Goal: Information Seeking & Learning: Learn about a topic

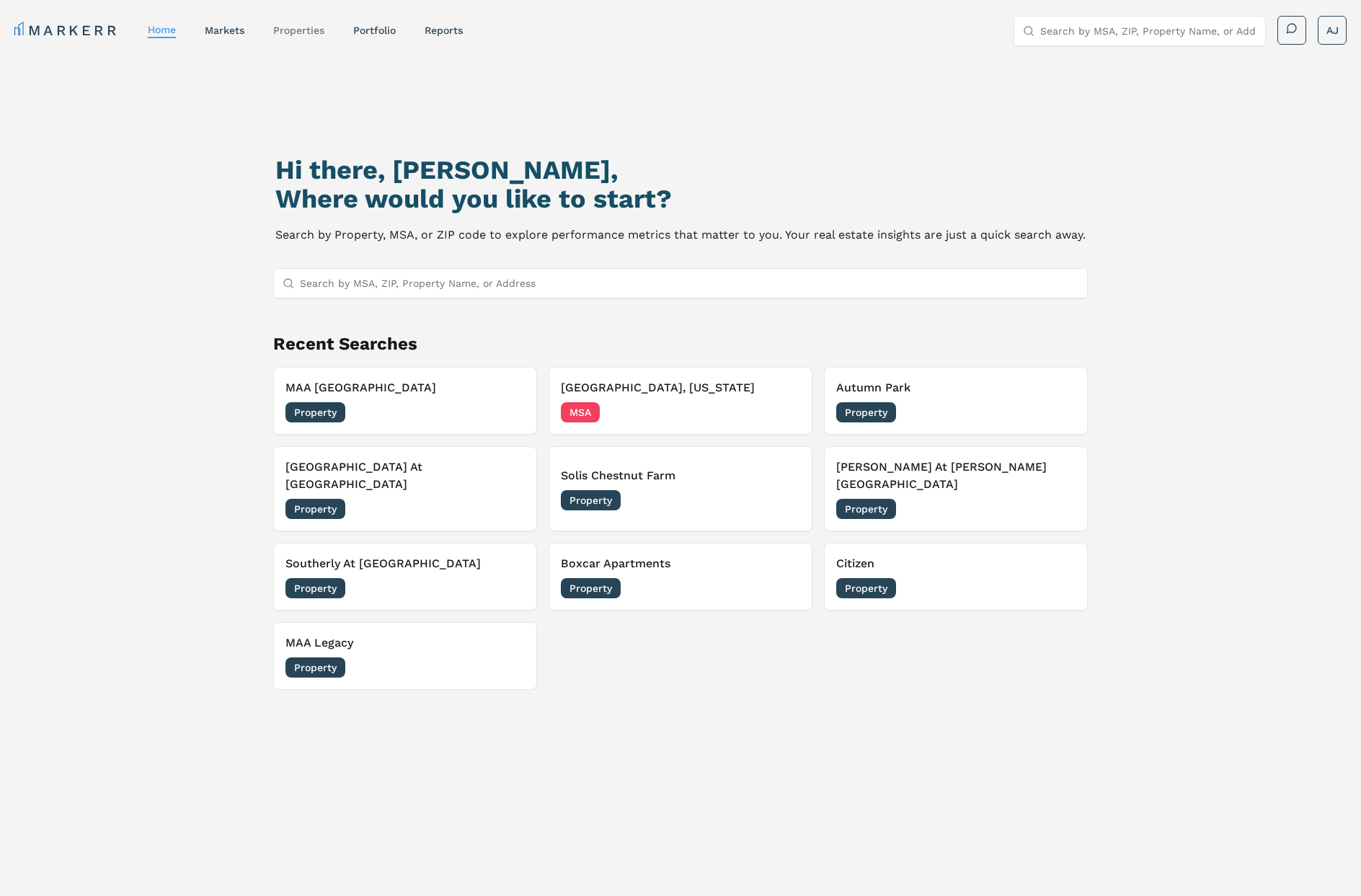
click at [303, 34] on link "properties" at bounding box center [298, 31] width 51 height 12
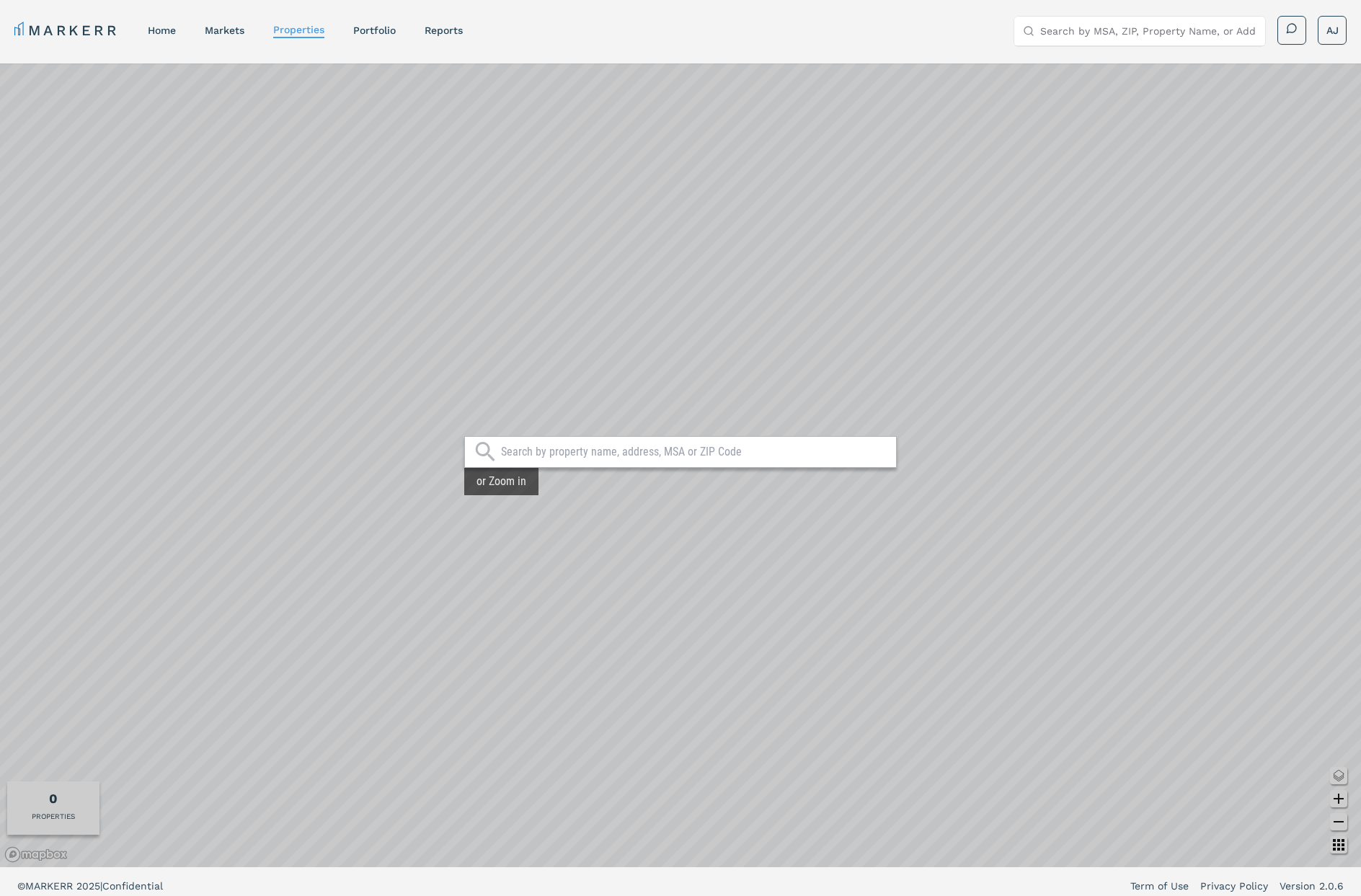
click at [538, 455] on input "text" at bounding box center [695, 452] width 388 height 15
paste input "Sheridan, WY"
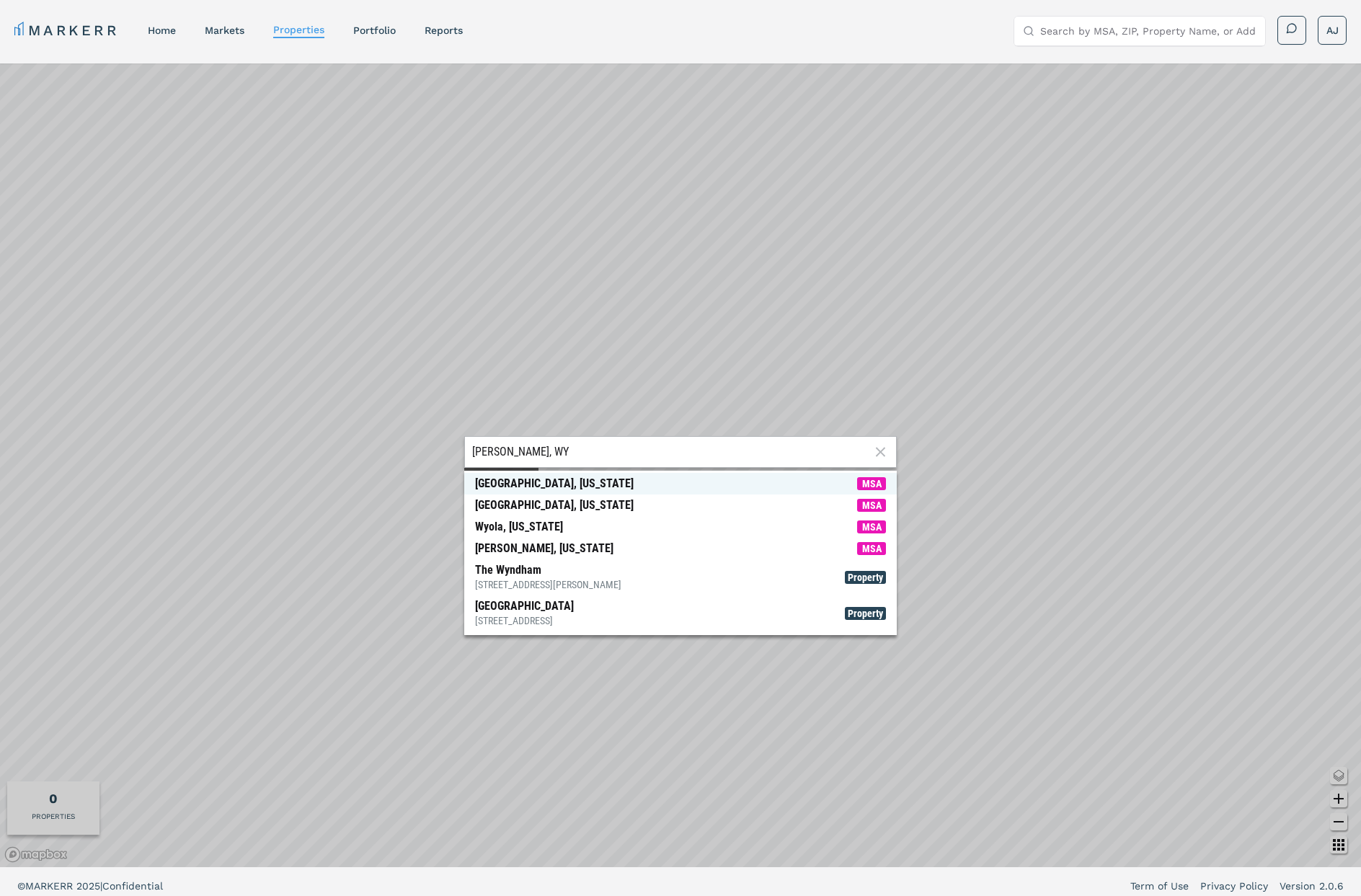
type input "Sheridan, WY"
click at [552, 484] on div "[GEOGRAPHIC_DATA], [US_STATE]" at bounding box center [554, 483] width 159 height 15
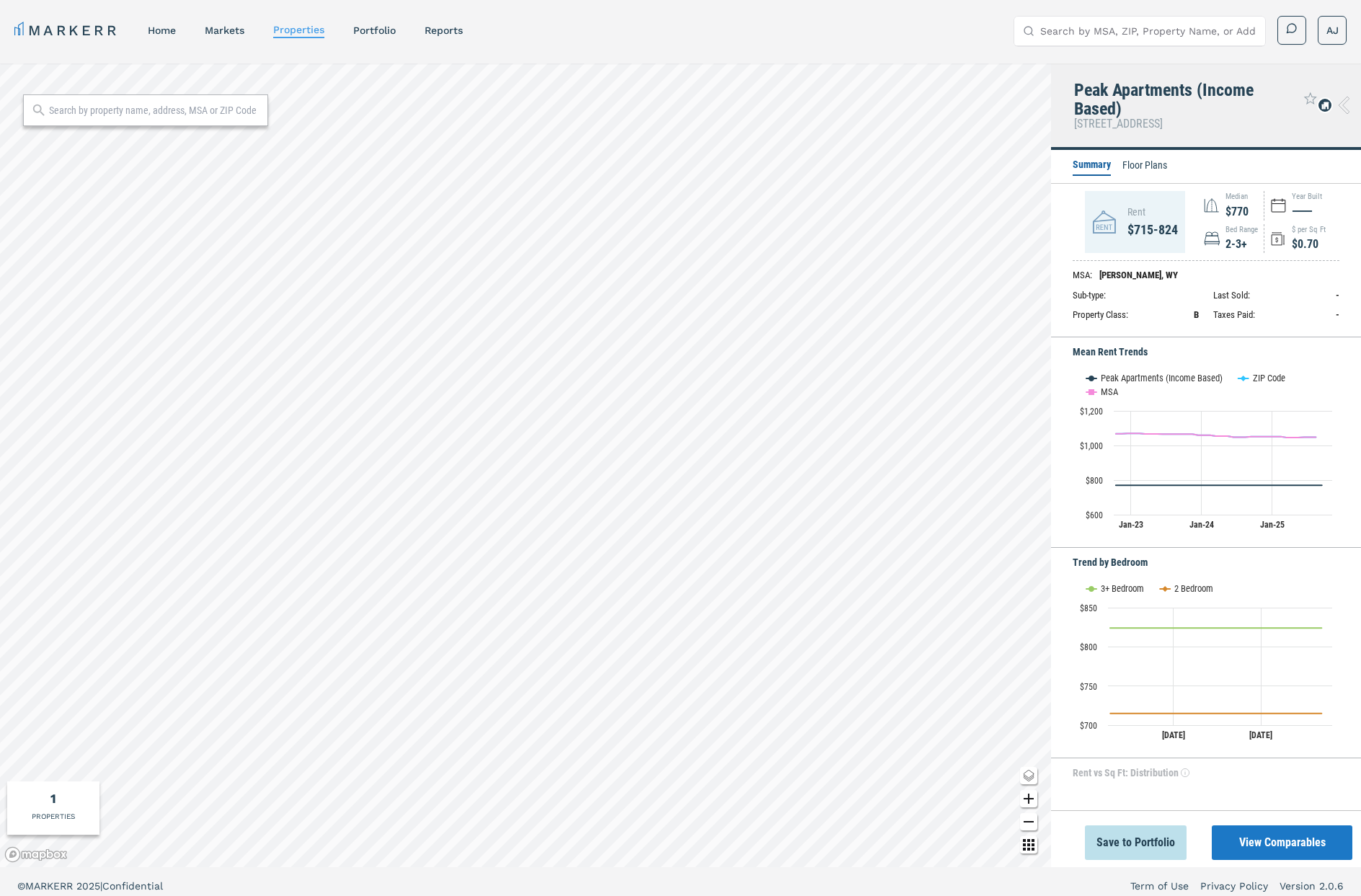
click at [227, 118] on div at bounding box center [146, 110] width 245 height 31
click at [179, 108] on input "text" at bounding box center [154, 110] width 211 height 15
paste input "Forest City, NC"
type input "Forest City, NC"
click at [123, 142] on div "[GEOGRAPHIC_DATA], [US_STATE]" at bounding box center [103, 142] width 139 height 15
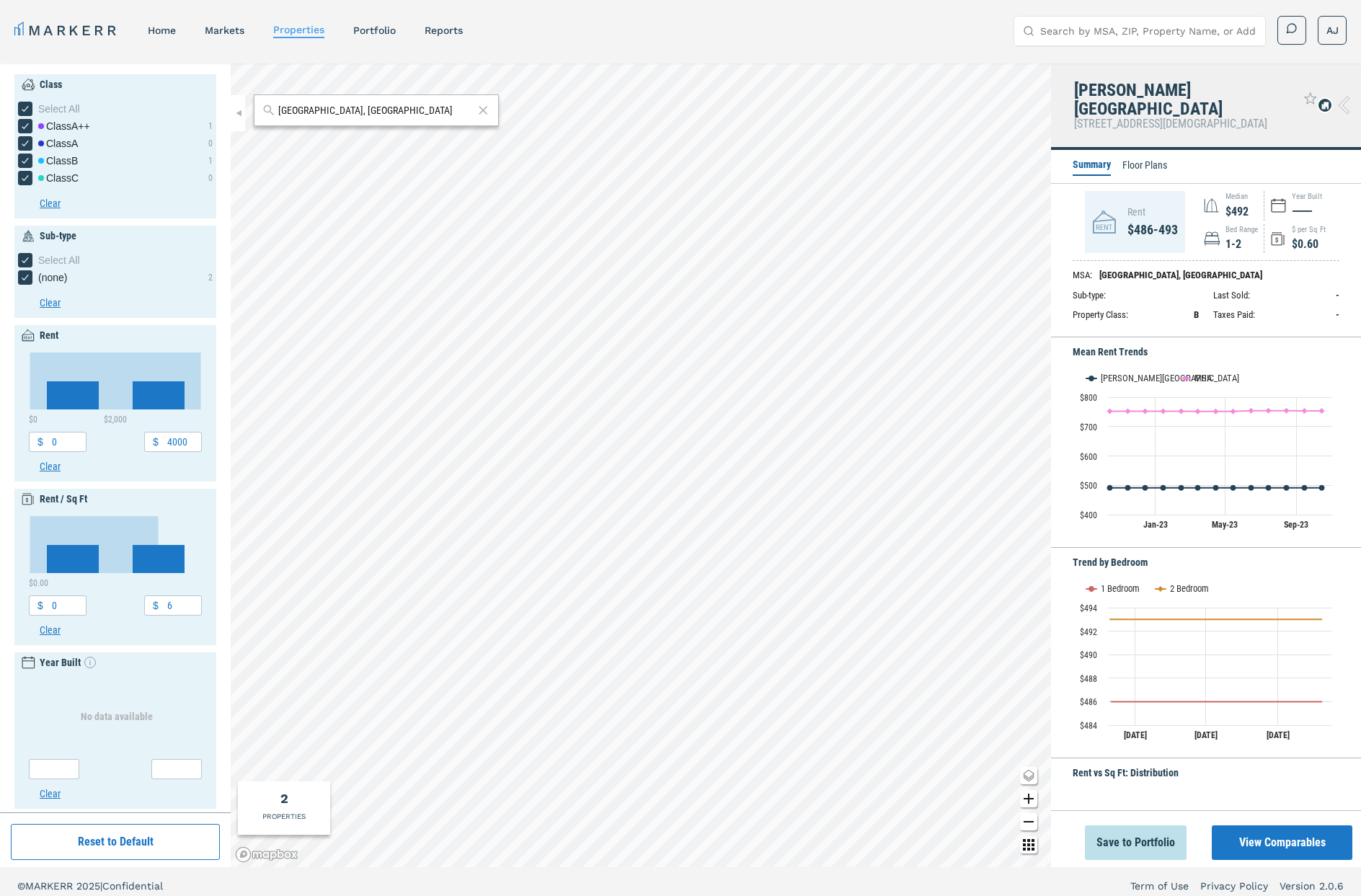
click at [1149, 88] on div "Rutherford Manor" at bounding box center [1183, 99] width 220 height 37
copy div "Rutherford Manor"
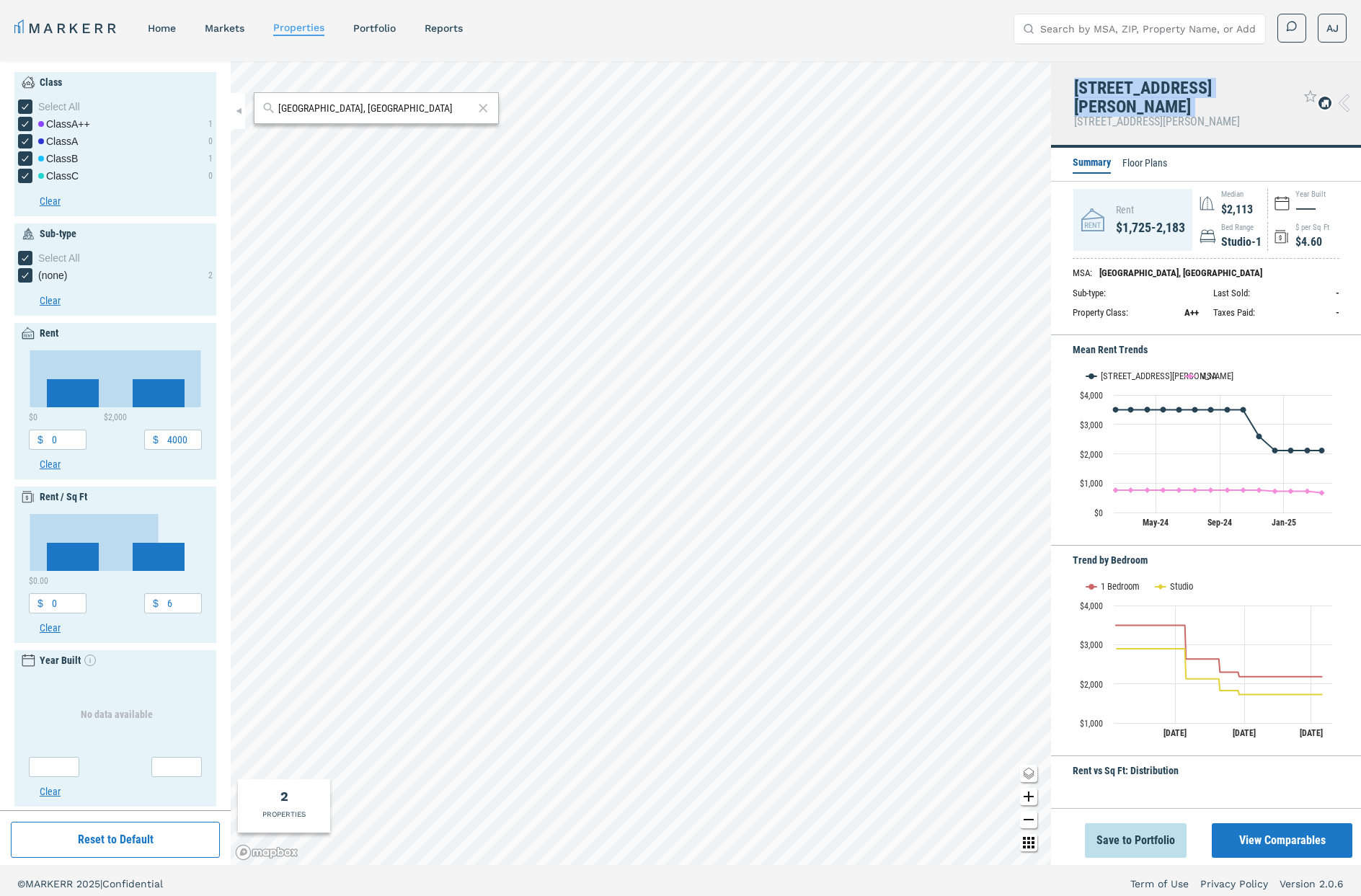
click at [1116, 85] on div "144 Steward Street" at bounding box center [1183, 97] width 220 height 37
click at [1140, 86] on div "144 Steward Street" at bounding box center [1183, 97] width 220 height 37
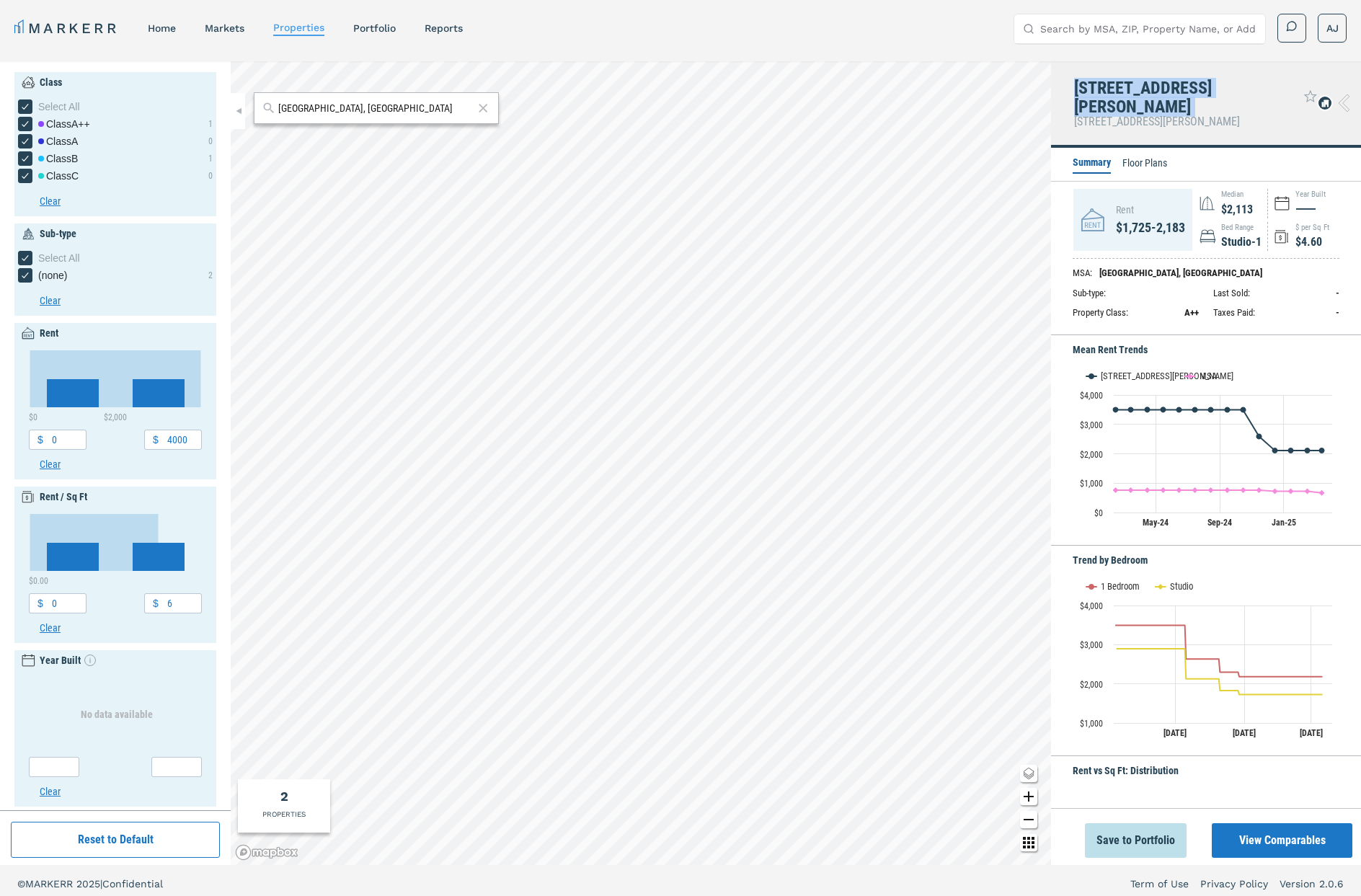
click at [1140, 86] on div "144 Steward Street" at bounding box center [1183, 97] width 220 height 37
copy div "144 Steward Street"
click at [164, 30] on link "home" at bounding box center [162, 29] width 28 height 12
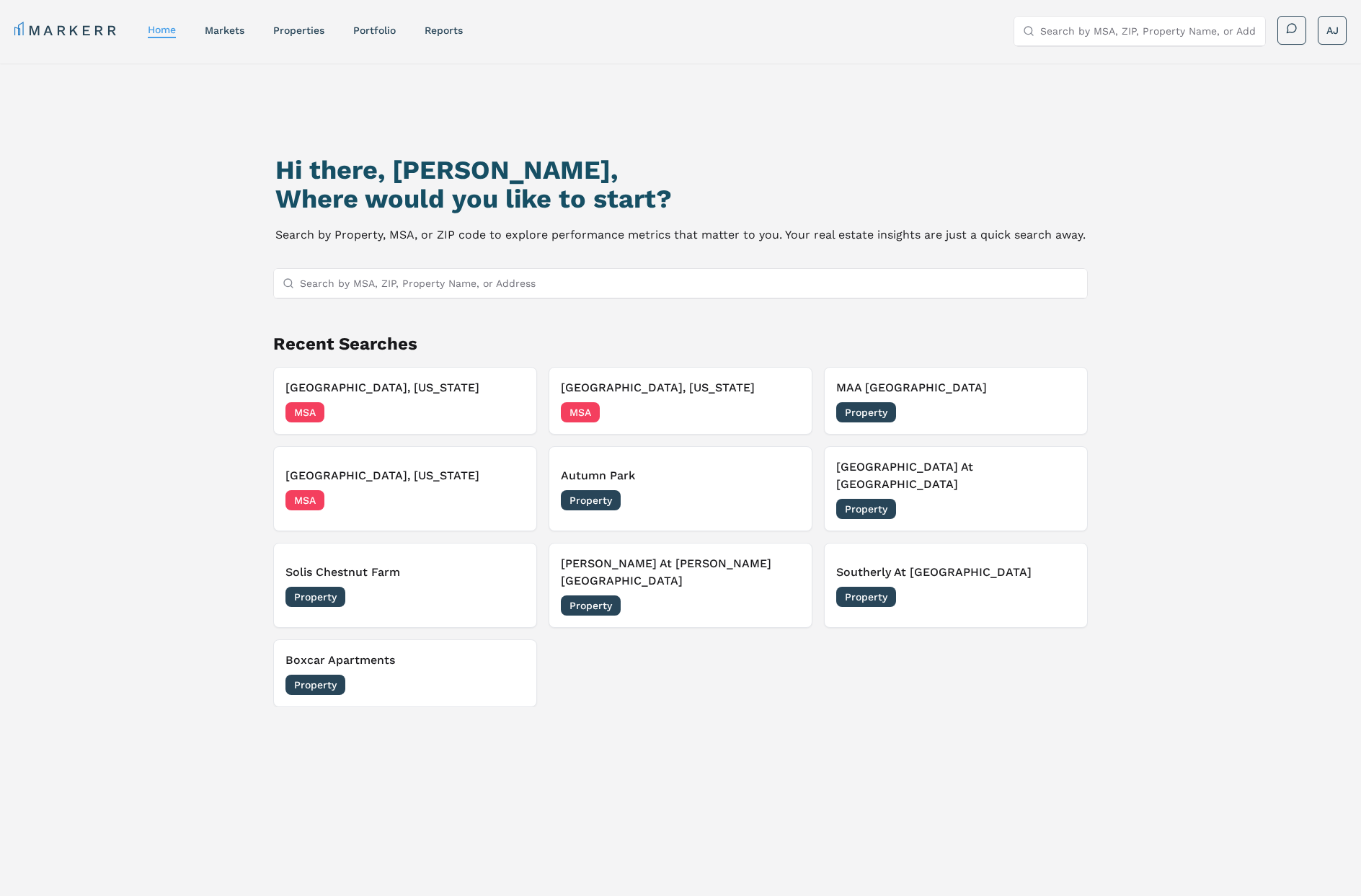
drag, startPoint x: 132, startPoint y: 253, endPoint x: 352, endPoint y: 103, distance: 266.3
click at [137, 252] on div "Hi there, Andrew, Where would you like to start? Search by Property, MSA, or ZI…" at bounding box center [680, 523] width 1361 height 919
click at [296, 36] on div "properties" at bounding box center [298, 31] width 51 height 15
click at [227, 30] on link "markets" at bounding box center [225, 31] width 39 height 12
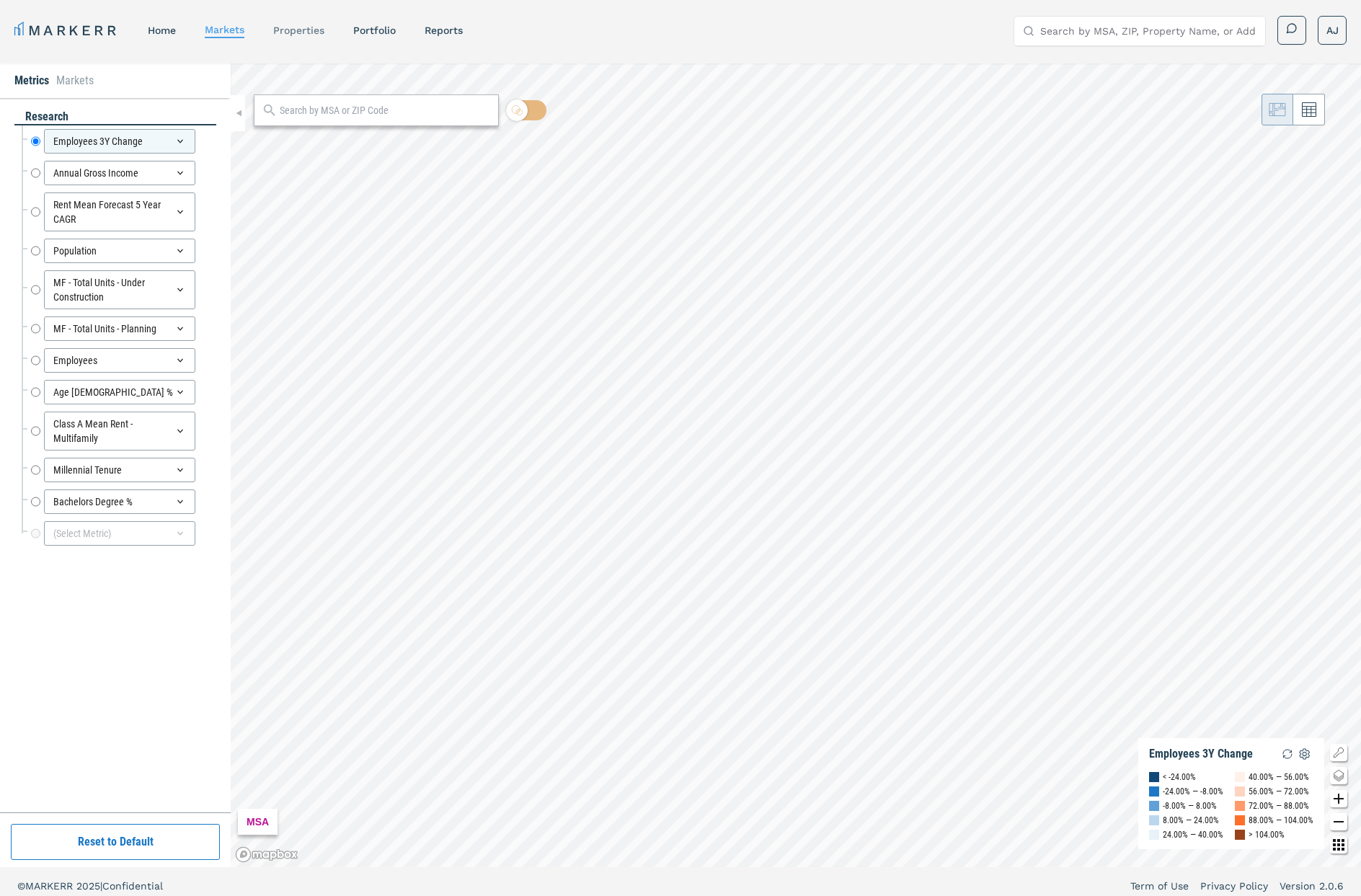
click at [309, 31] on link "properties" at bounding box center [298, 31] width 51 height 12
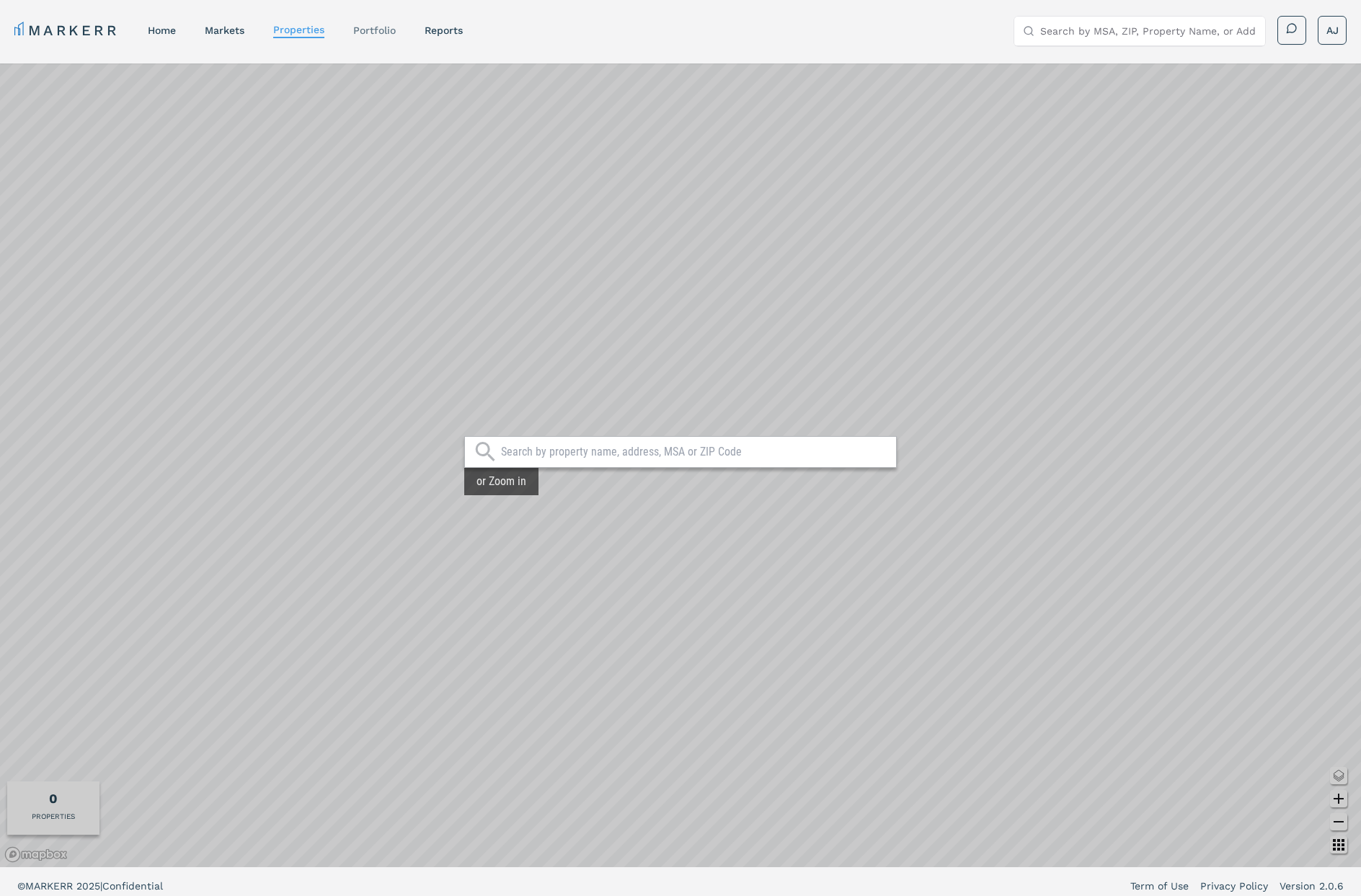
click at [395, 29] on link "Portfolio" at bounding box center [374, 31] width 42 height 12
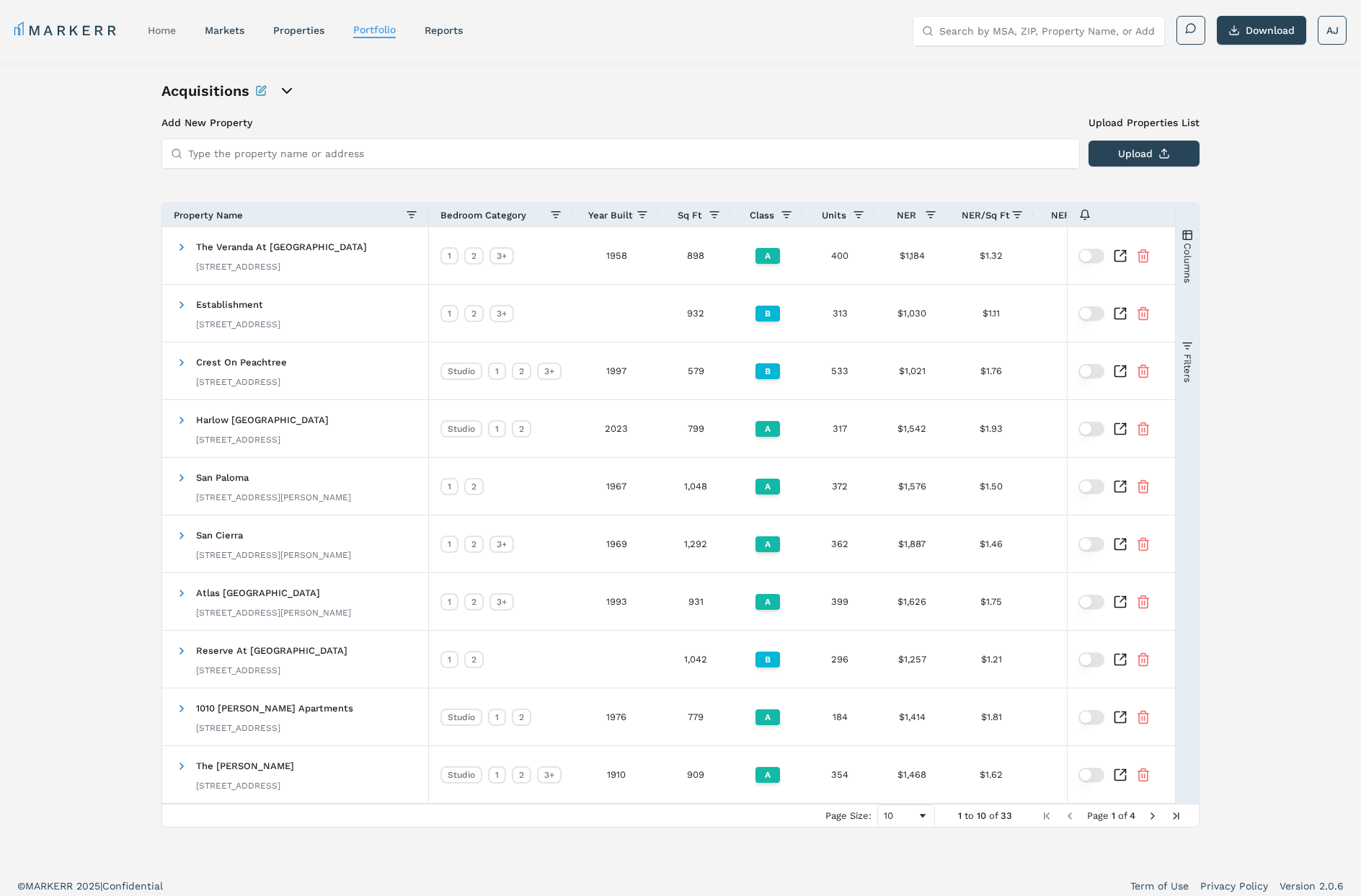
click at [164, 31] on link "home" at bounding box center [162, 31] width 28 height 12
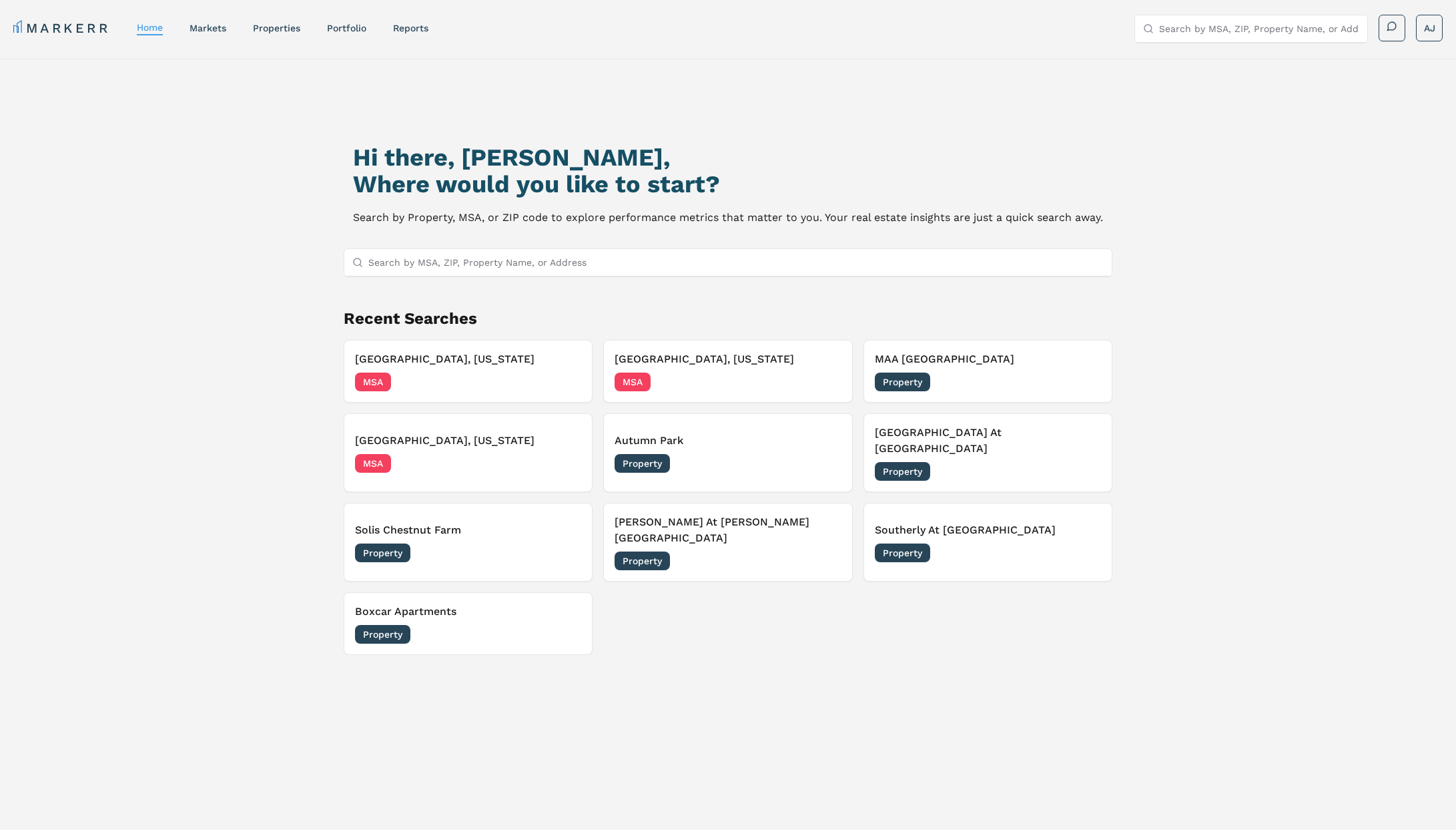
click at [511, 522] on div "Solis Chestnut Farm Property 09/10/2025" at bounding box center [468, 542] width 226 height 40
click at [651, 268] on input "Search by MSA, ZIP, Property Name, or Address" at bounding box center [736, 262] width 735 height 26
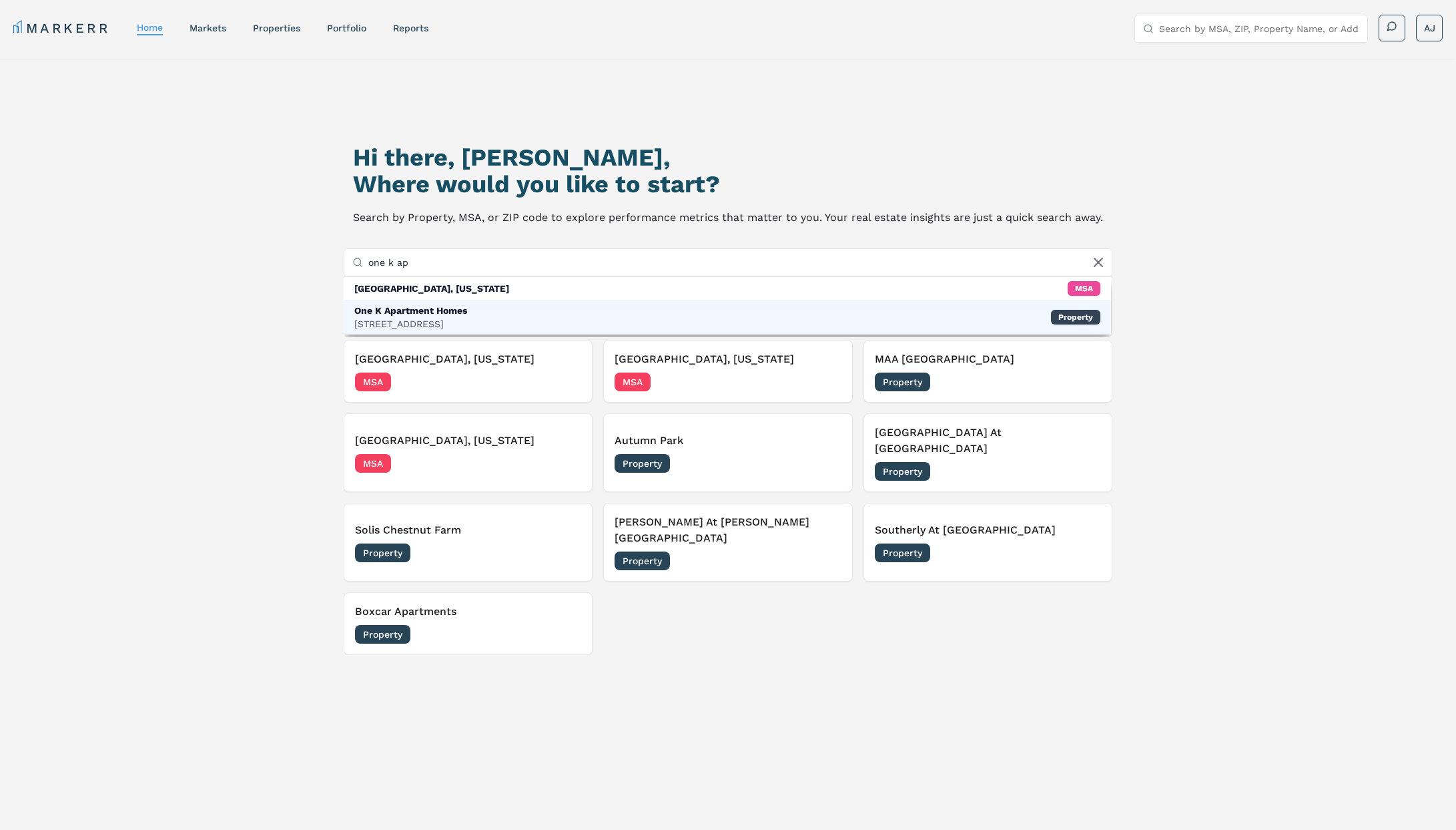
type input "one k ap"
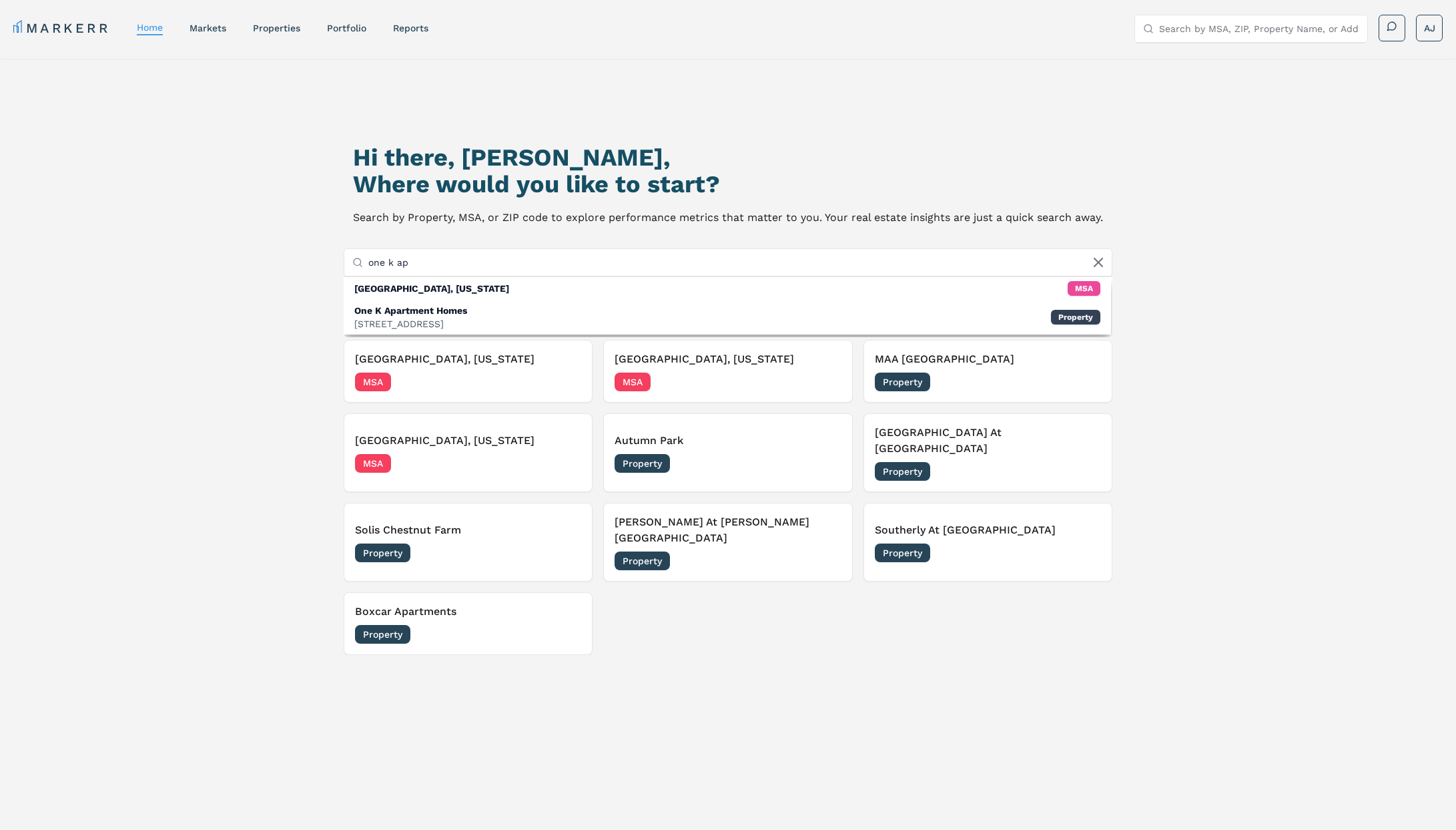
click at [560, 315] on div "One K Apartment Homes 1000 Gables Way NE, Atlanta Property" at bounding box center [727, 316] width 767 height 35
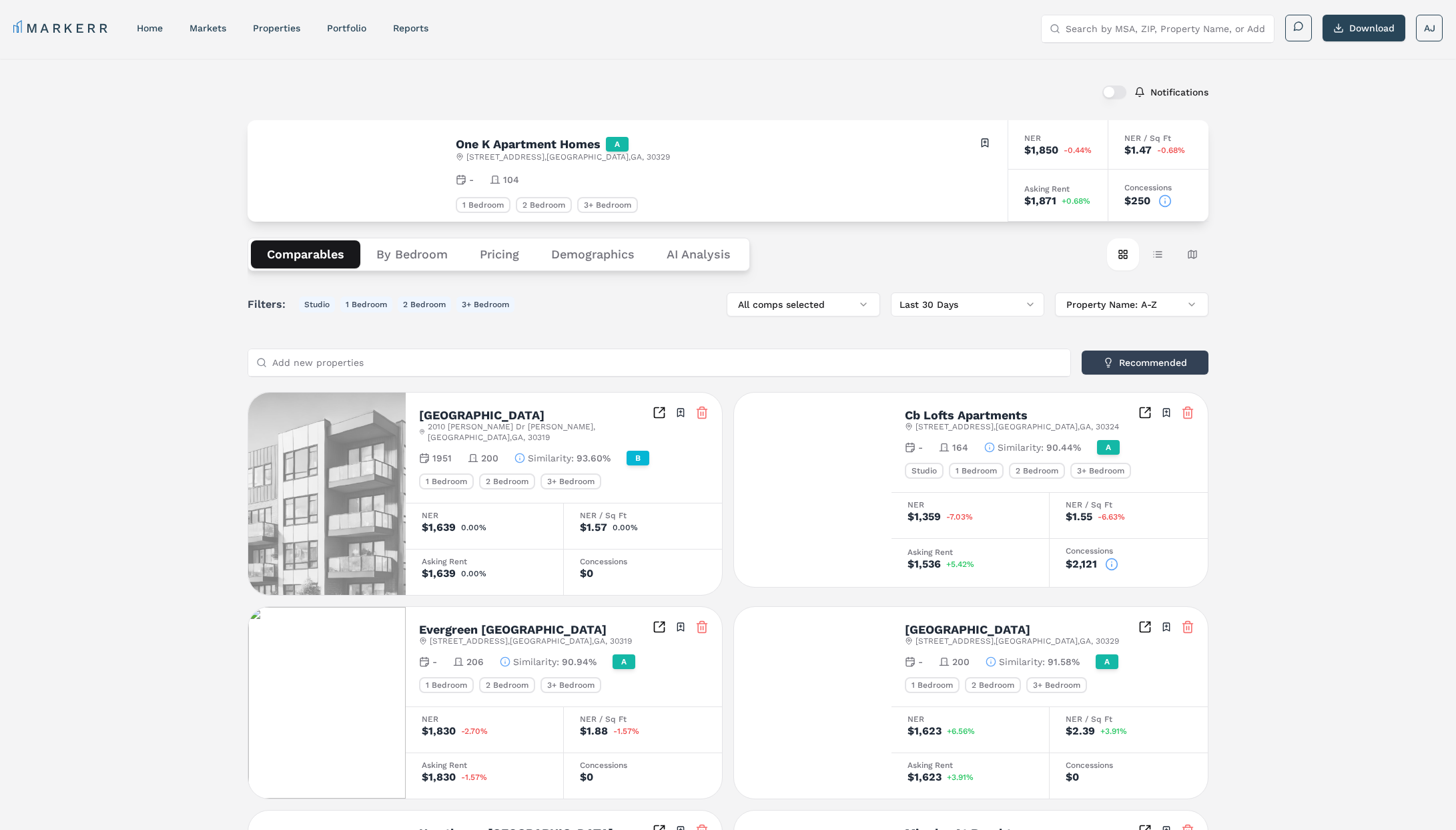
drag, startPoint x: 1163, startPoint y: 202, endPoint x: 1180, endPoint y: 206, distance: 17.5
click at [1165, 203] on icon at bounding box center [1165, 201] width 14 height 14
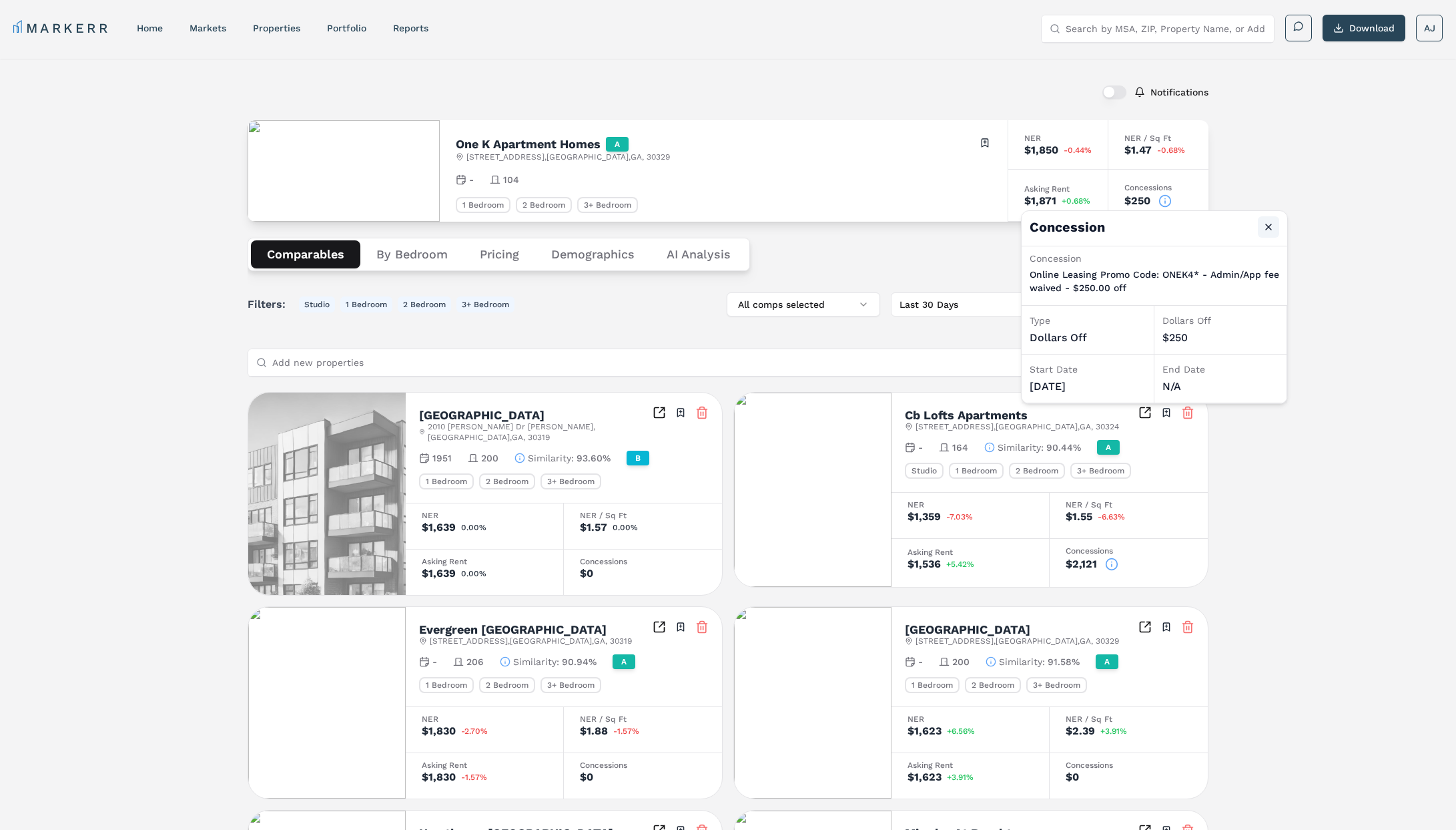
click at [1270, 224] on button "Close" at bounding box center [1269, 227] width 22 height 22
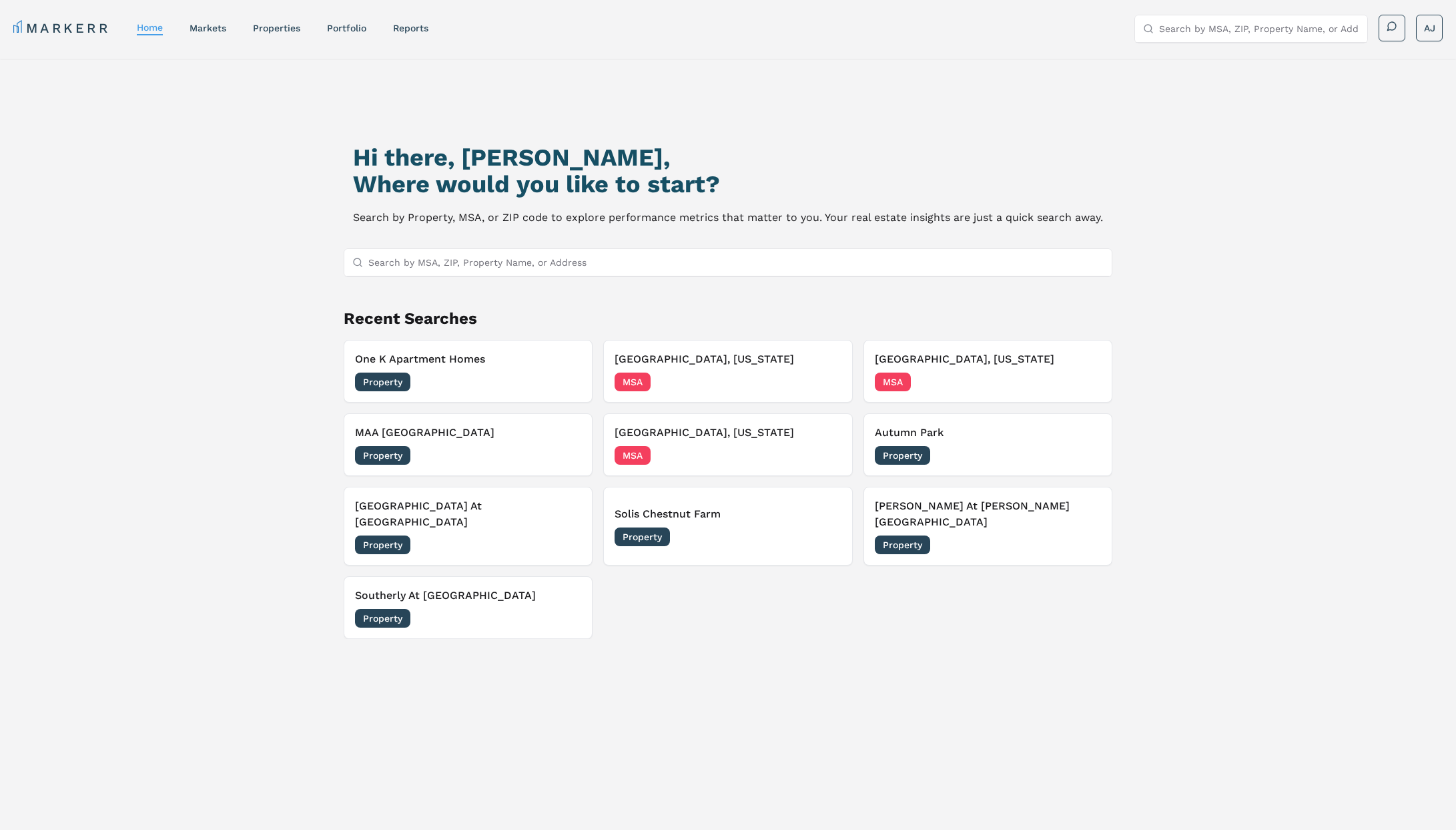
click at [587, 269] on input "Search by MSA, ZIP, Property Name, or Address" at bounding box center [736, 262] width 735 height 26
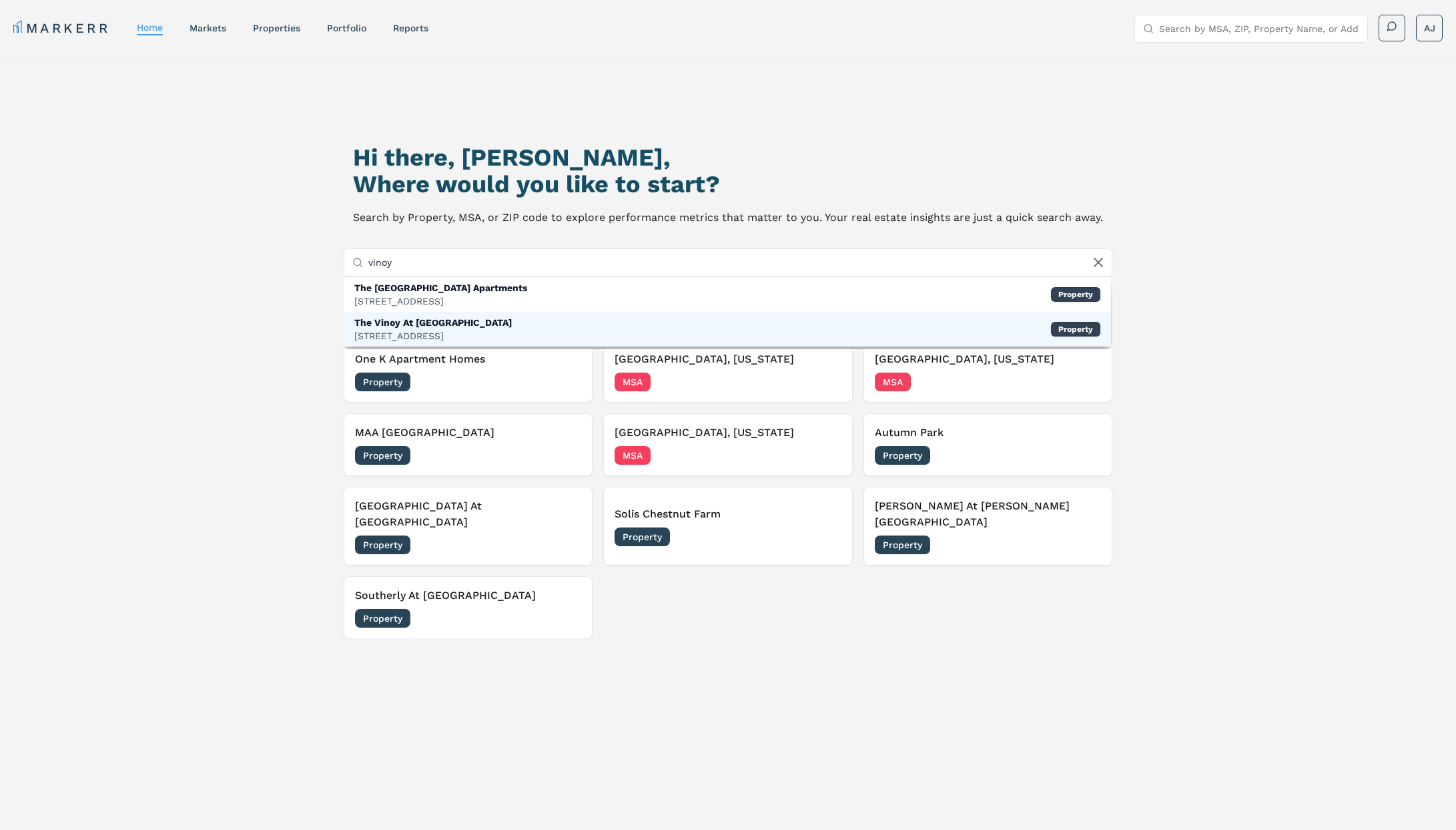
type input "vinoy"
click at [504, 316] on div "The Vinoy At [GEOGRAPHIC_DATA] [STREET_ADDRESS] Property" at bounding box center [727, 329] width 767 height 35
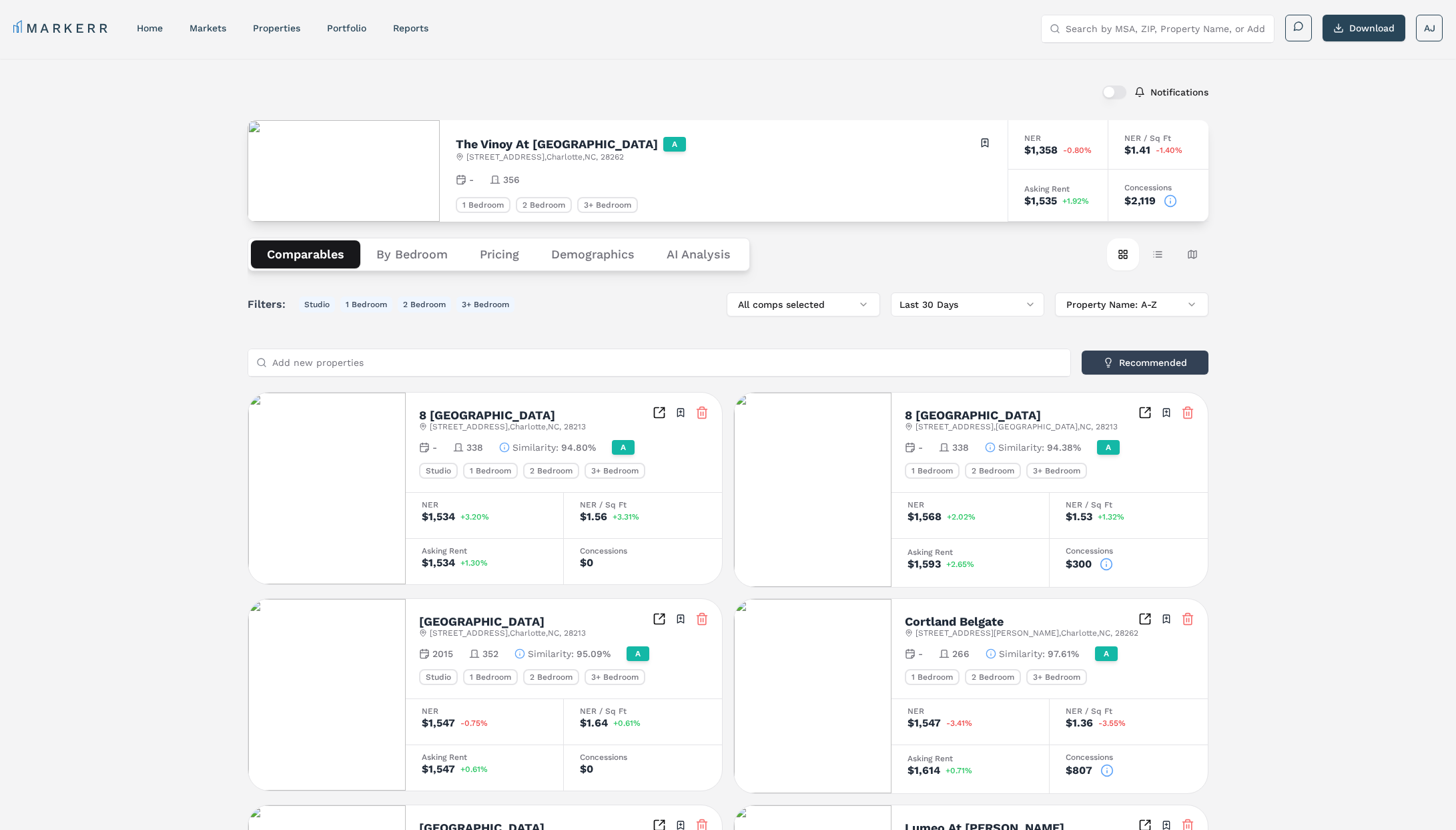
click at [1168, 201] on icon at bounding box center [1171, 201] width 14 height 14
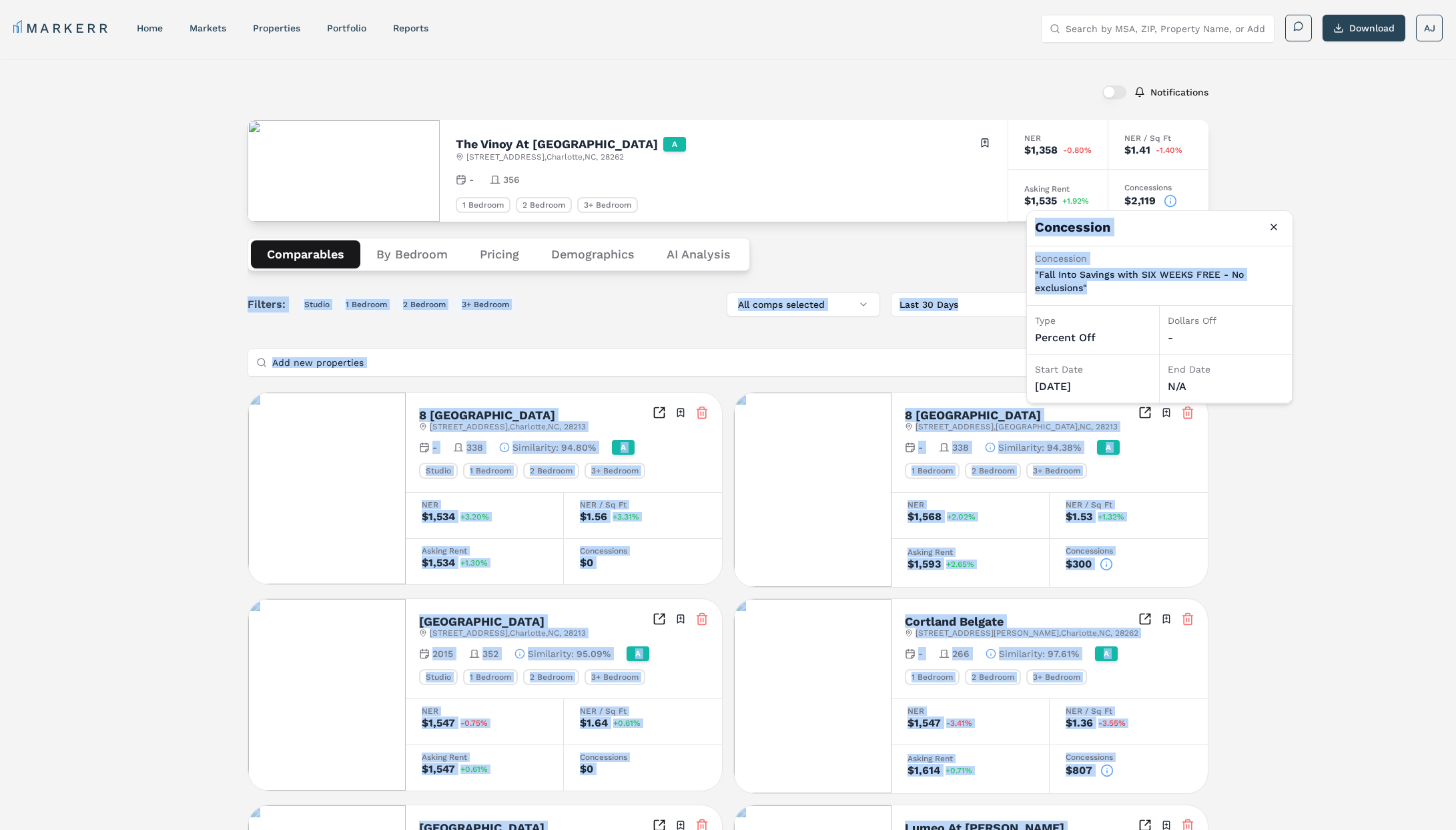
drag, startPoint x: 1094, startPoint y: 283, endPoint x: 1023, endPoint y: 272, distance: 71.8
click at [1023, 272] on body "MARKERR home markets properties Portfolio reports Search by MSA, ZIP, Property …" at bounding box center [728, 736] width 1456 height 1473
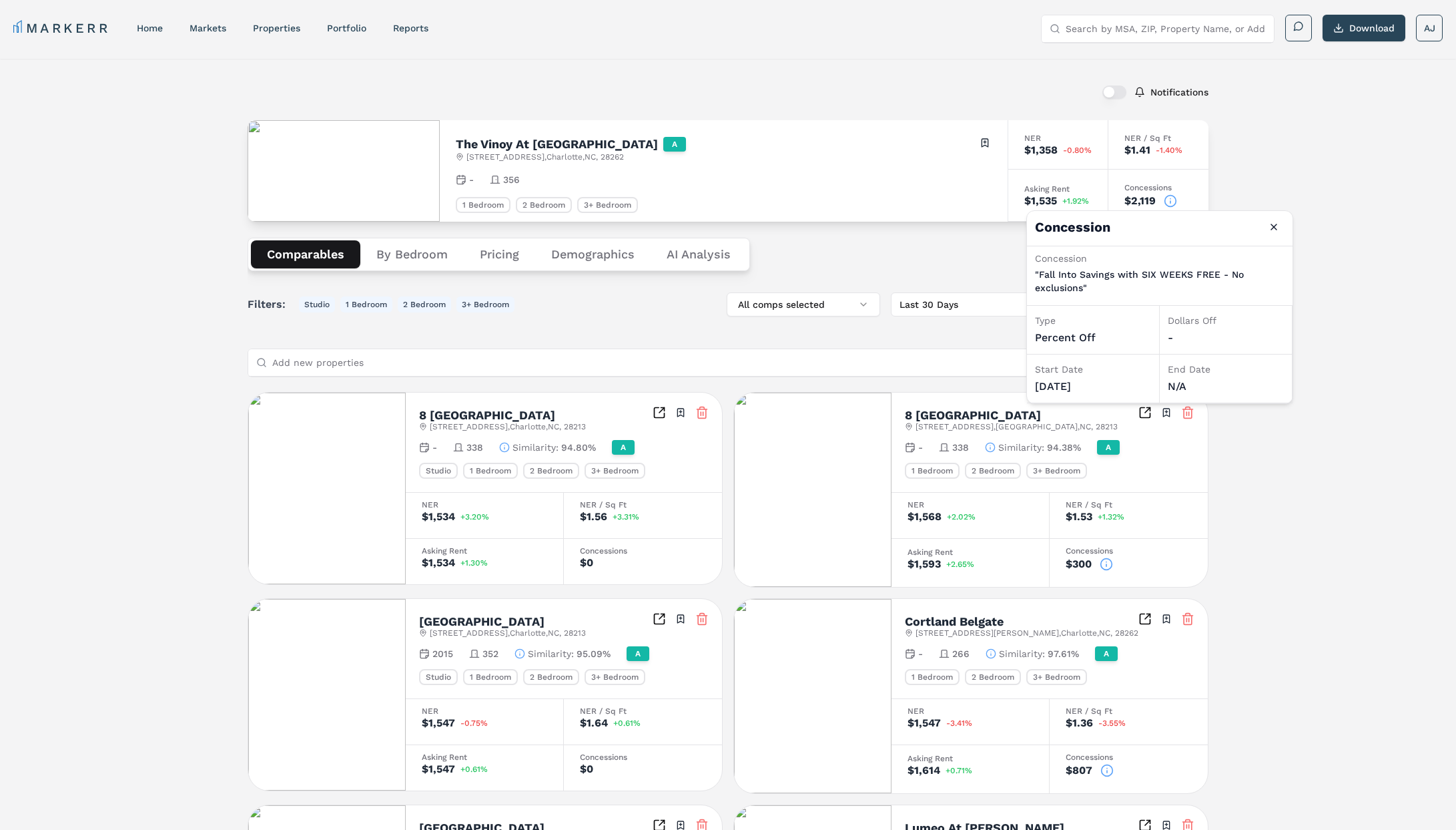
click at [913, 236] on div "Comparables By Bedroom Pricing Demographics AI Analysis Card view Table view Ma…" at bounding box center [728, 254] width 961 height 66
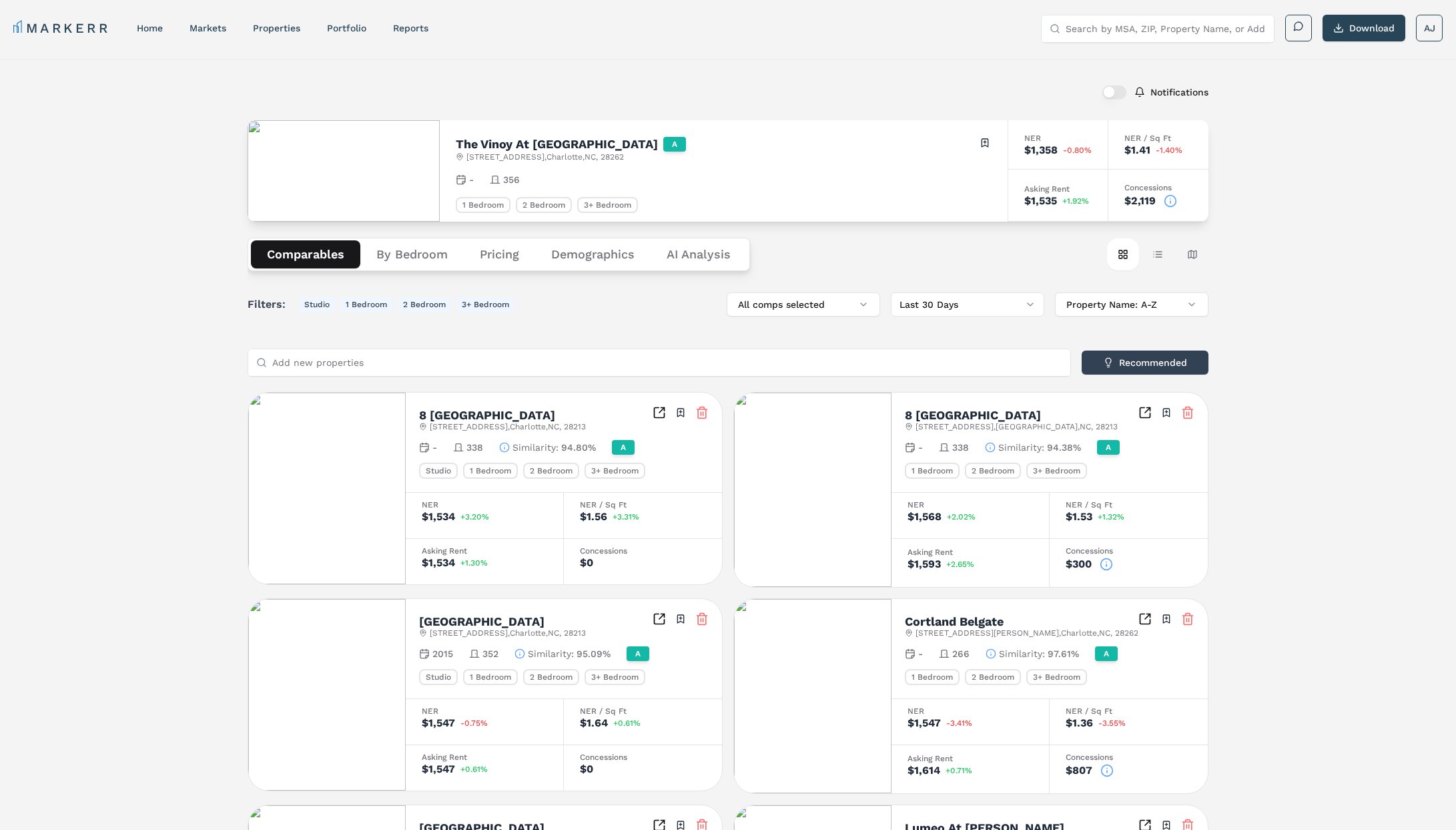
click at [1174, 201] on icon at bounding box center [1171, 201] width 14 height 14
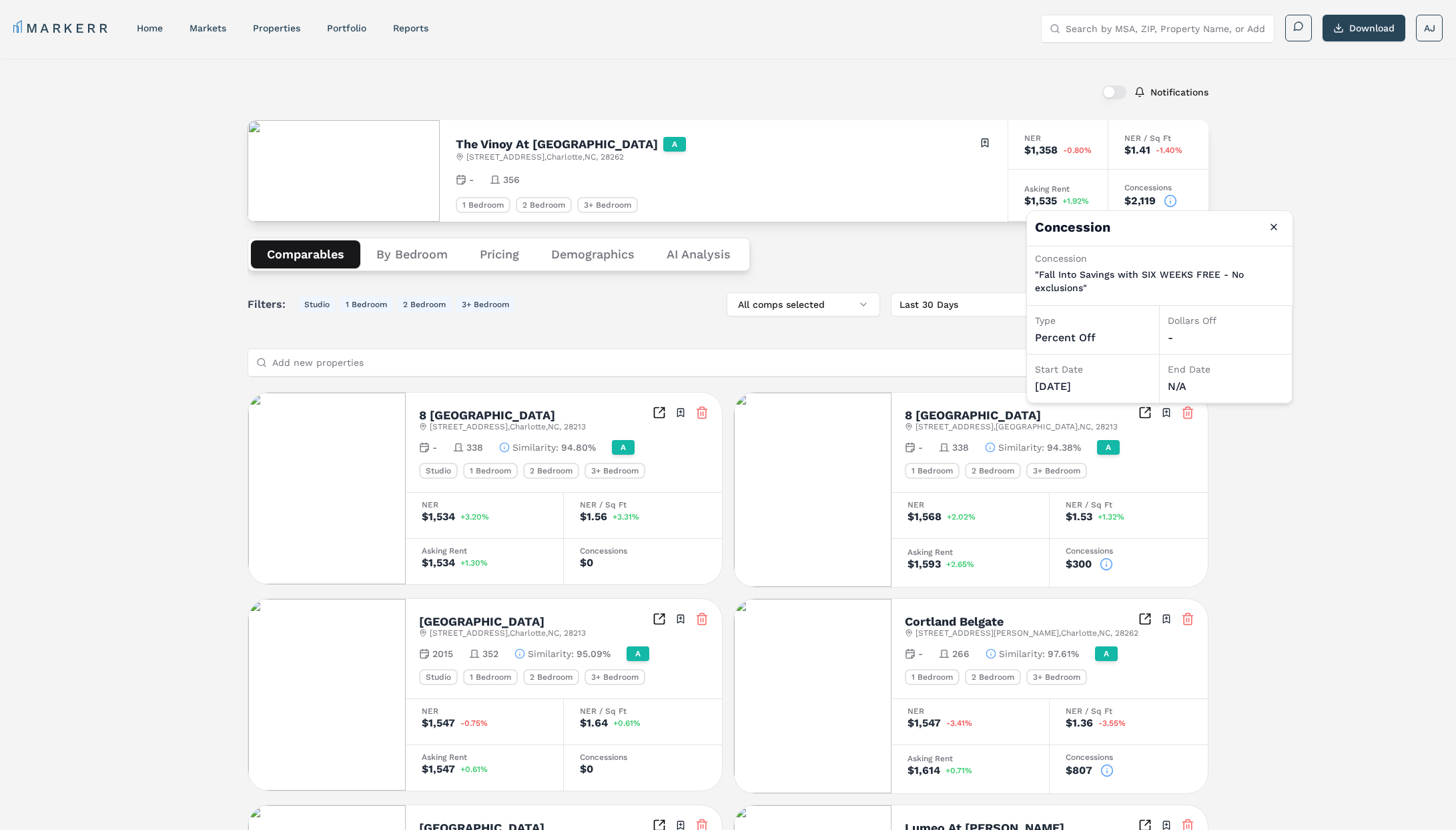
drag, startPoint x: 425, startPoint y: 268, endPoint x: 433, endPoint y: 266, distance: 8.2
click at [425, 268] on div "Comparables By Bedroom Pricing Demographics AI Analysis" at bounding box center [499, 254] width 502 height 33
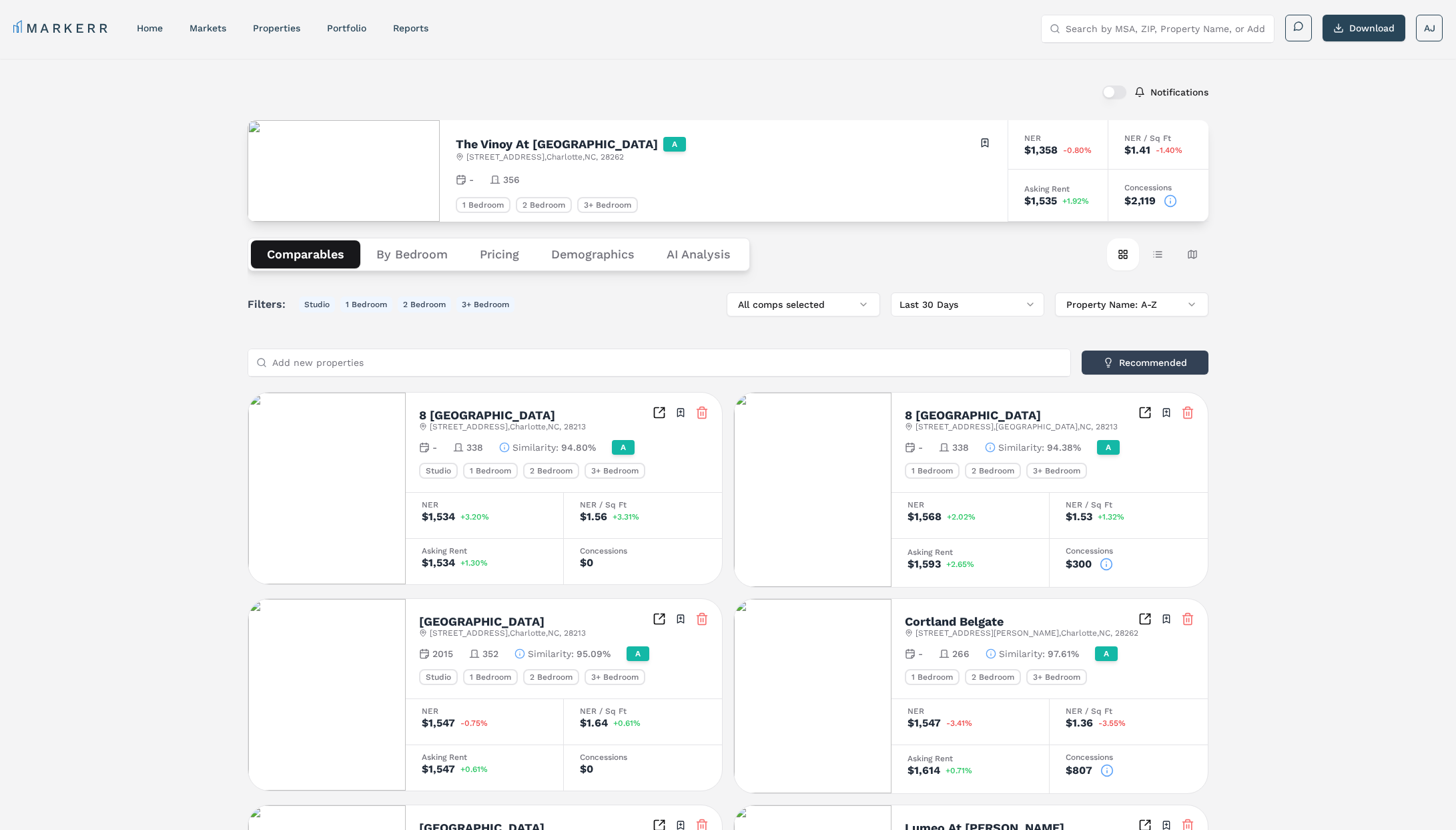
click at [428, 254] on button "By Bedroom" at bounding box center [412, 254] width 104 height 28
click at [309, 256] on button "Comparables" at bounding box center [306, 254] width 110 height 28
click at [1160, 253] on button "Table view" at bounding box center [1157, 254] width 32 height 32
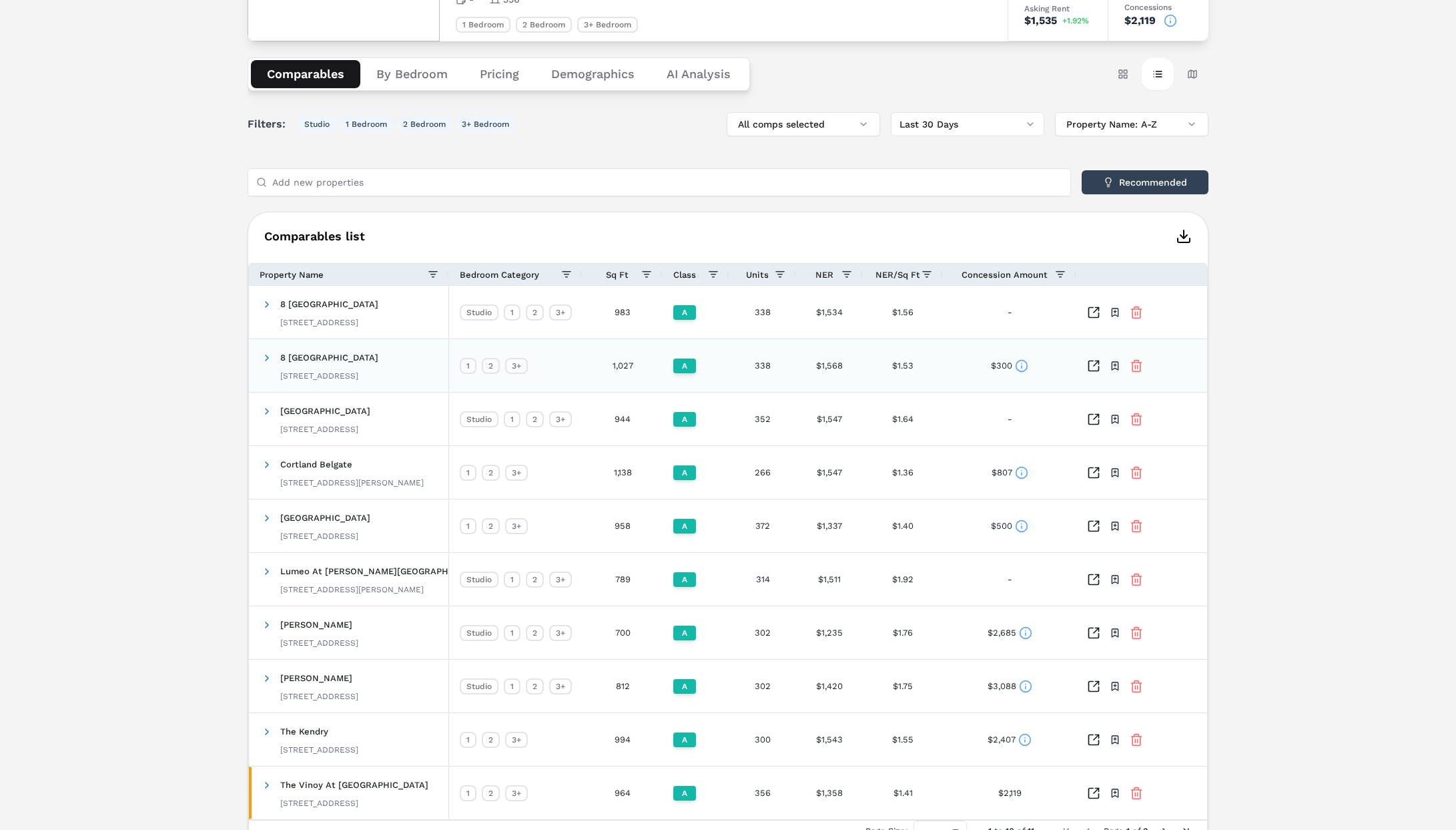
scroll to position [254, 0]
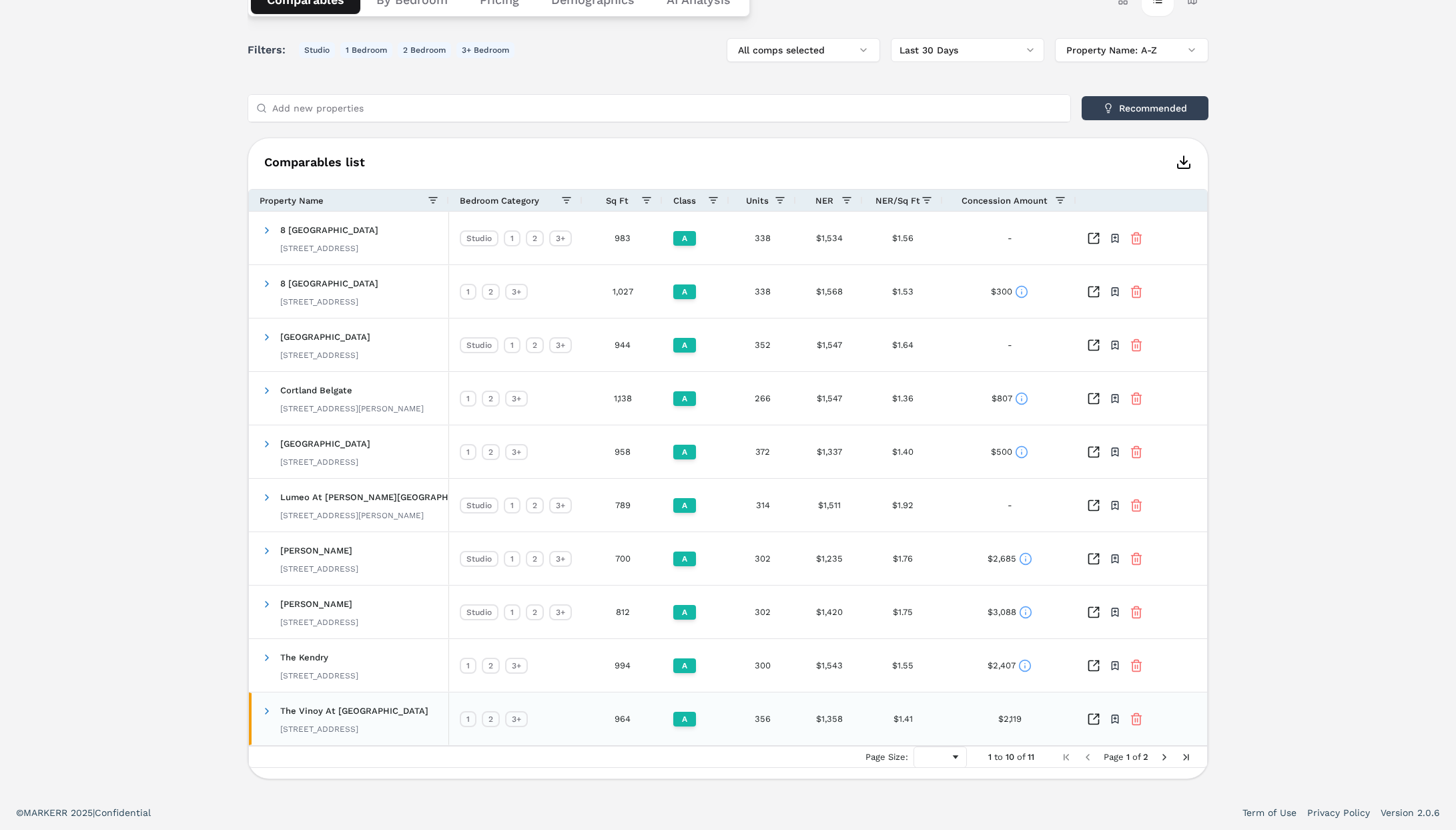
click at [262, 709] on span at bounding box center [267, 711] width 11 height 11
click at [264, 711] on span at bounding box center [267, 711] width 11 height 11
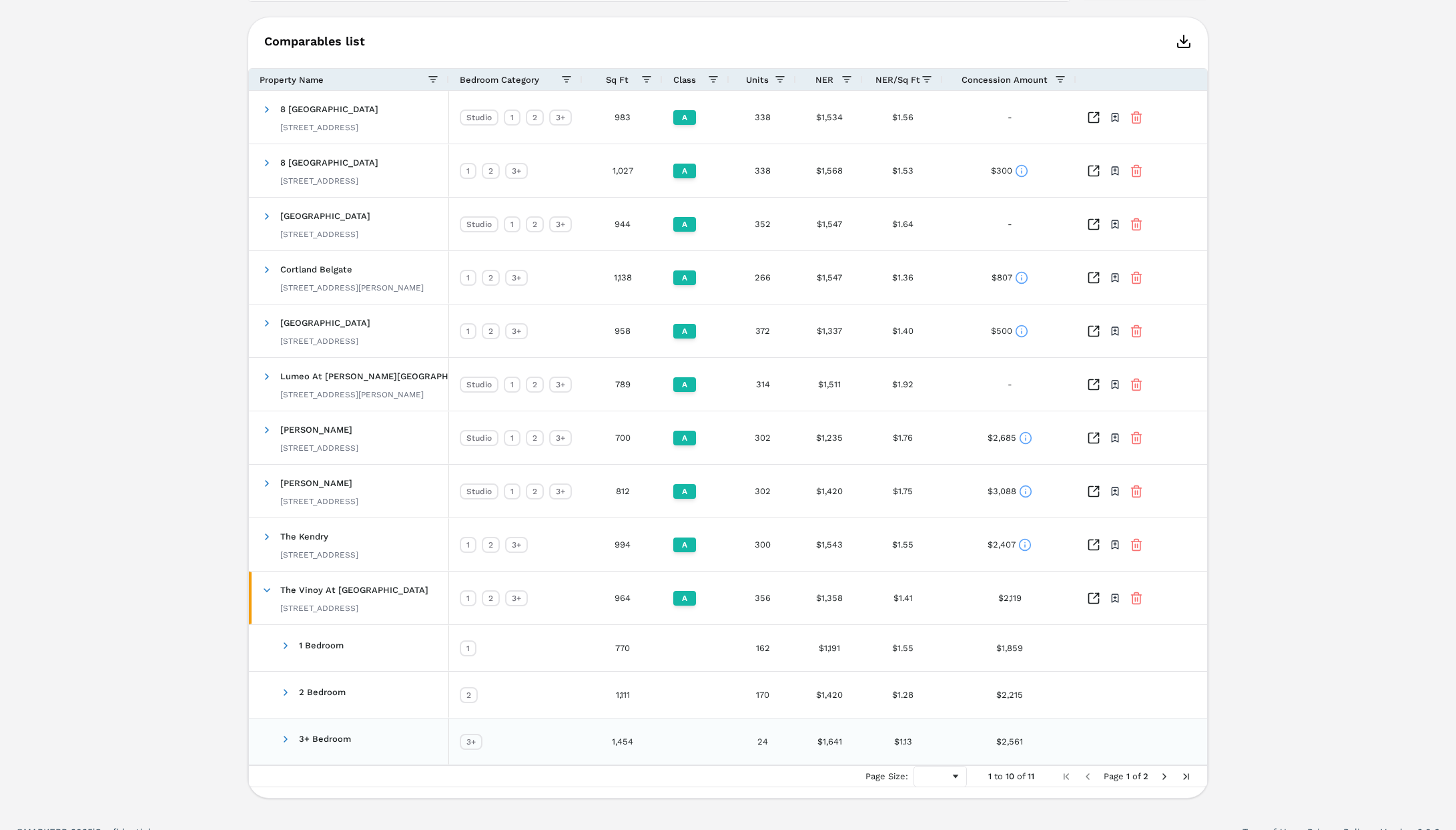
scroll to position [394, 0]
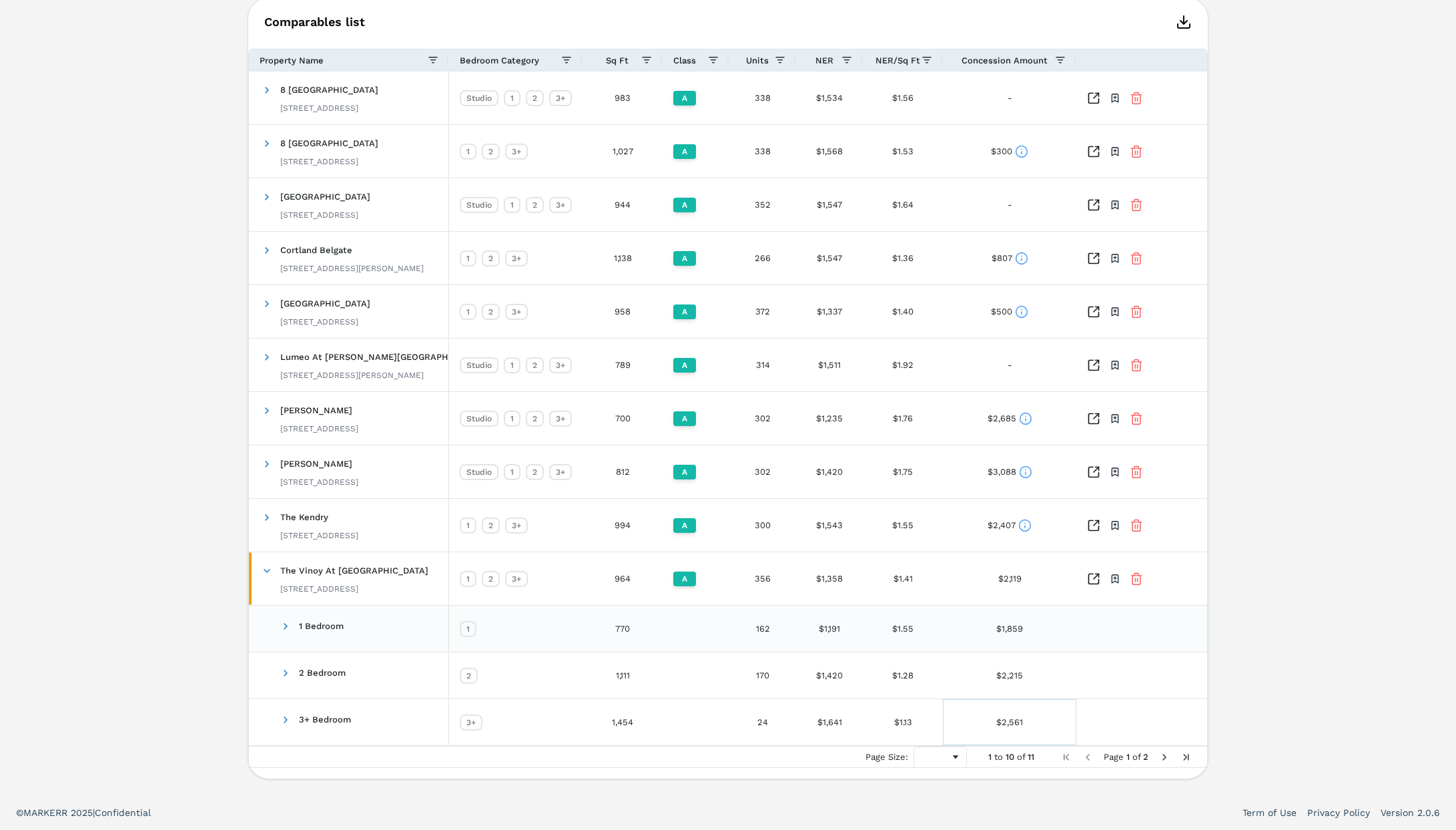
drag, startPoint x: 1048, startPoint y: 721, endPoint x: 933, endPoint y: 623, distance: 151.1
click at [933, 623] on div "[GEOGRAPHIC_DATA] [STREET_ADDRESS] Studio 1 2 3+ 983 A 338 $1,534 $1.56 - Toggl…" at bounding box center [729, 408] width 961 height 674
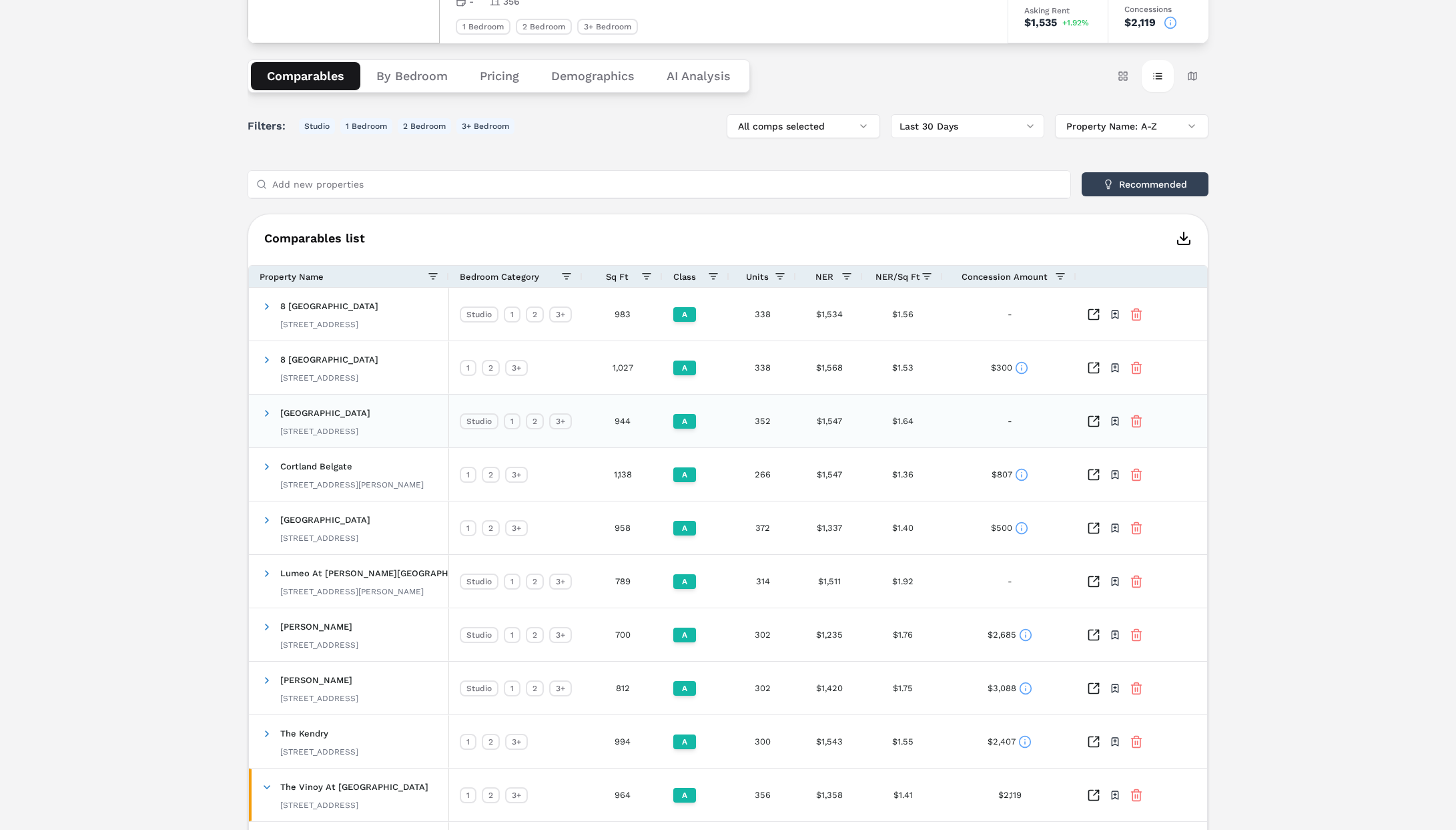
scroll to position [0, 0]
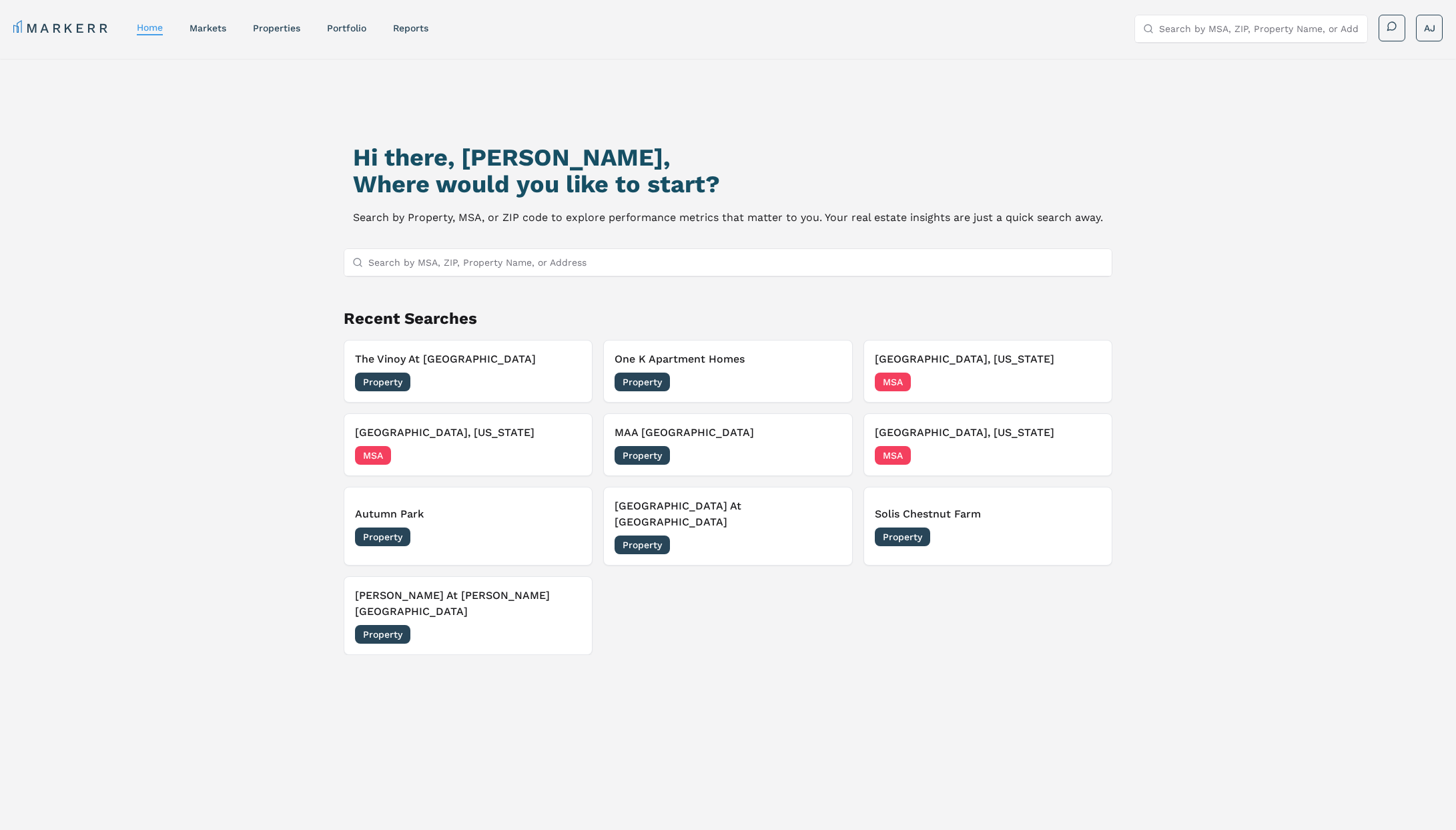
click at [693, 274] on input "Search by MSA, ZIP, Property Name, or Address" at bounding box center [736, 262] width 735 height 26
paste input "Worthington"
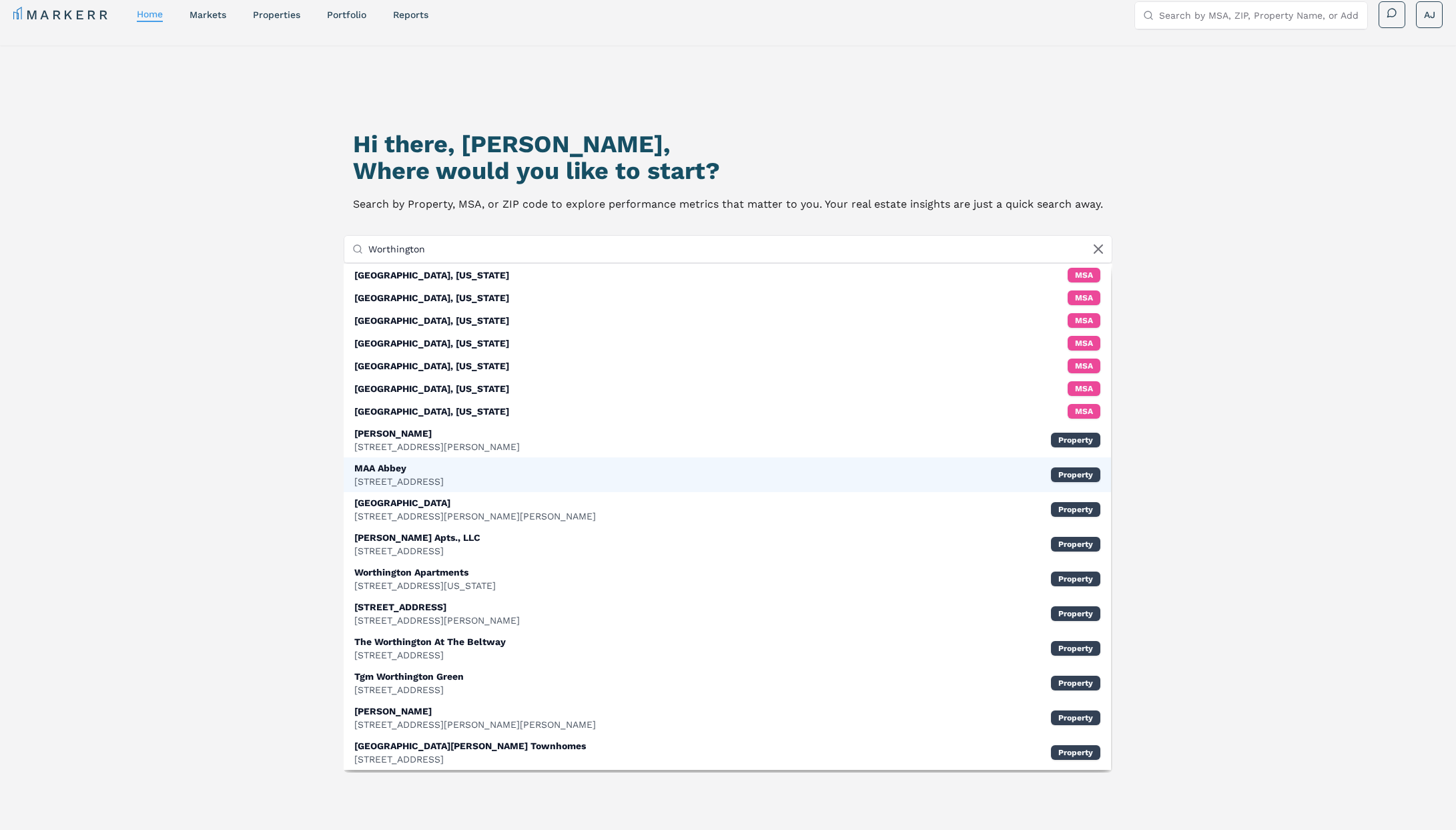
type input "Worthington"
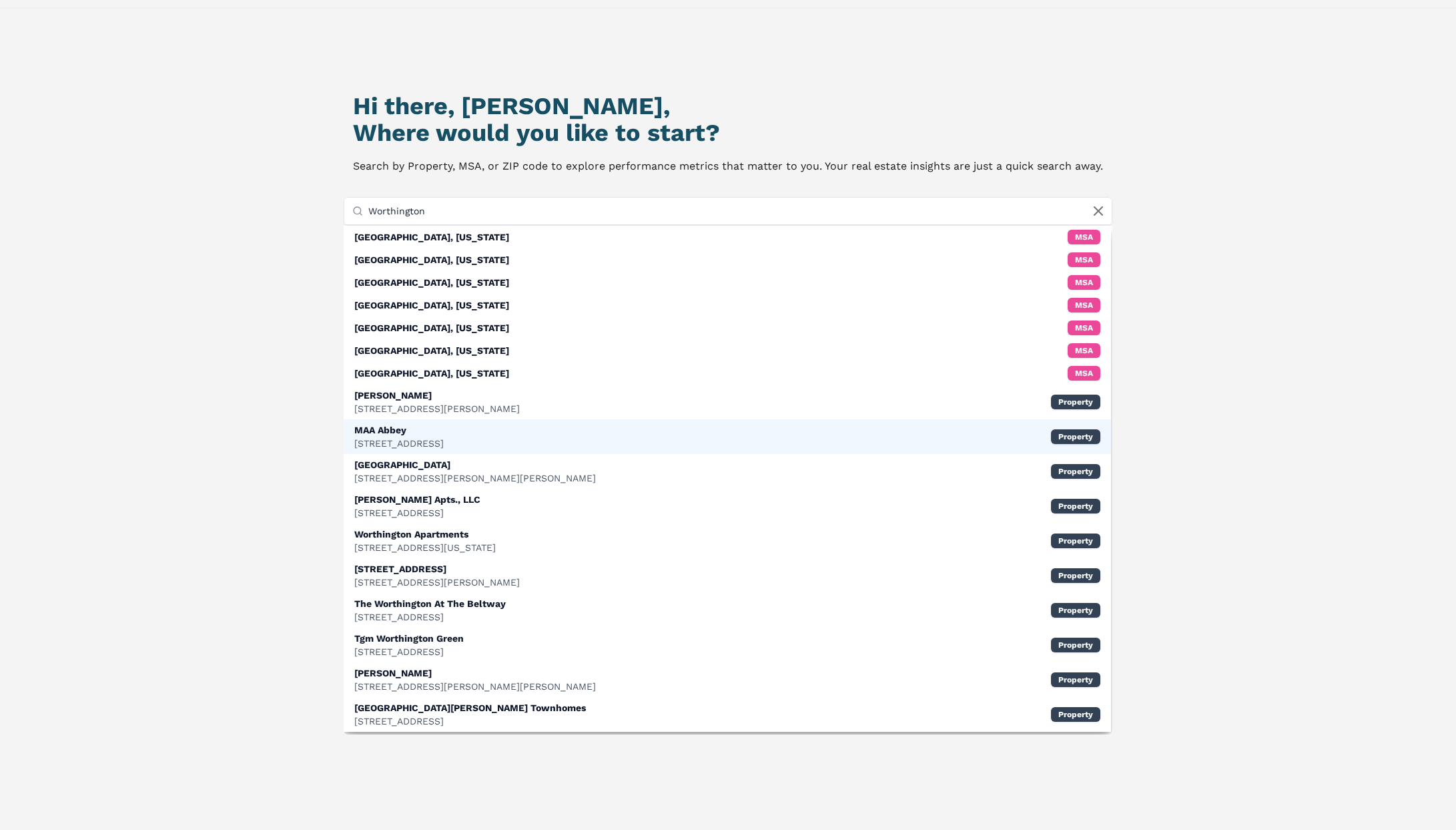
scroll to position [41, 0]
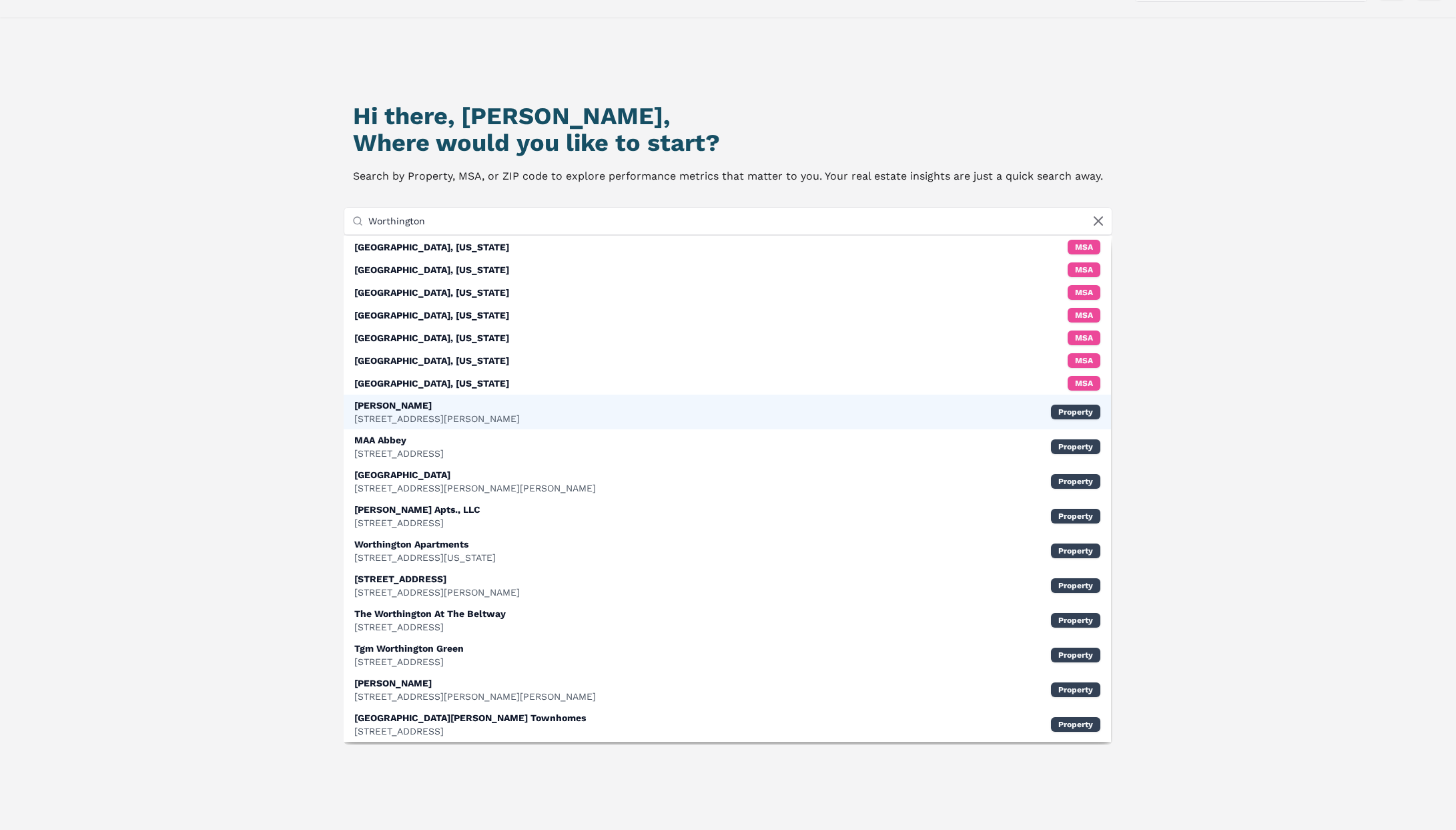
click at [467, 415] on div "2808 McKinney Ave, Dallas" at bounding box center [437, 419] width 165 height 14
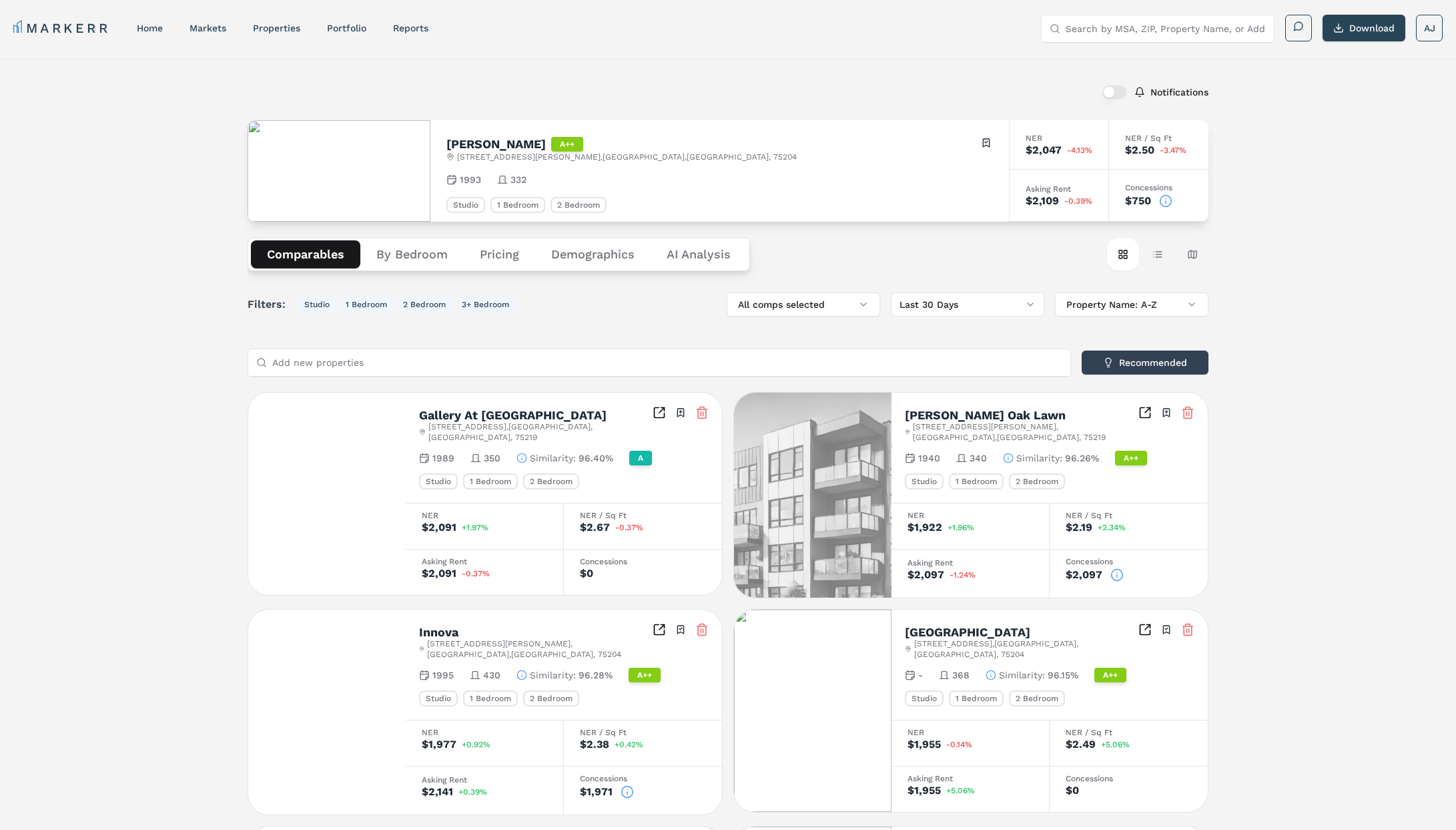
click at [1171, 199] on circle at bounding box center [1166, 201] width 12 height 12
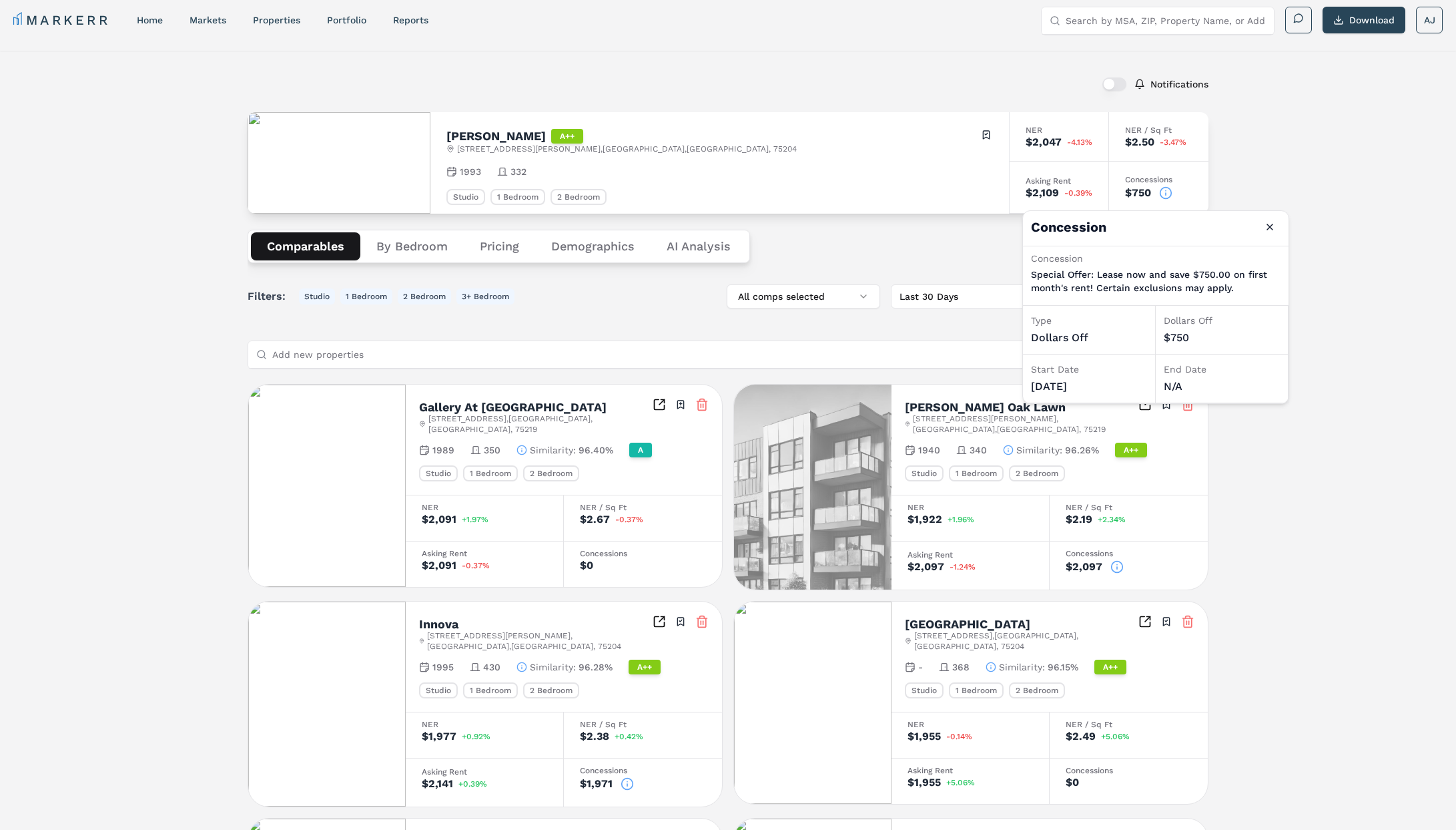
scroll to position [10, 0]
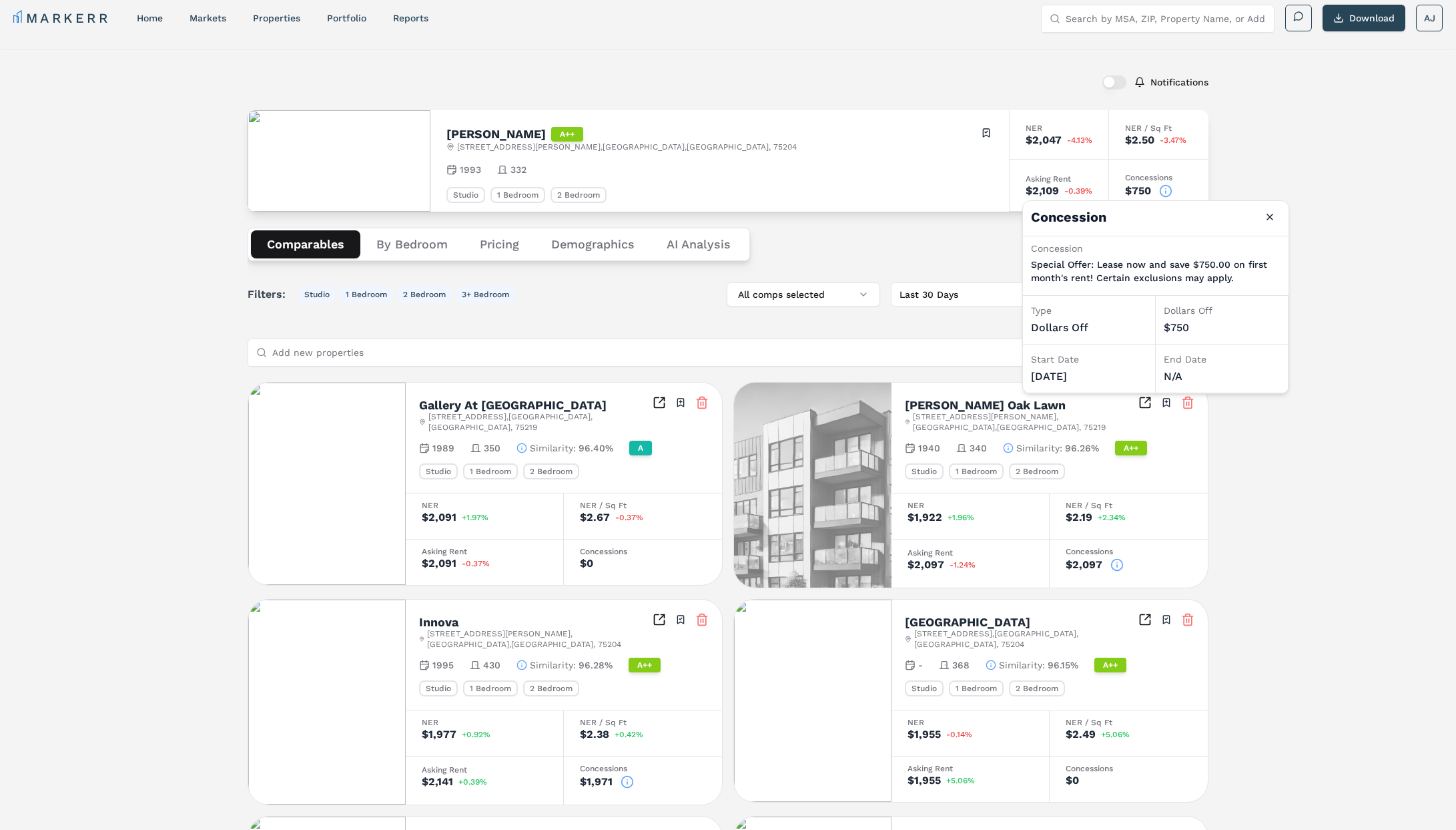
click at [1150, 264] on p "Special Offer: Lease now and save $750.00 on first month's rent! Certain exclus…" at bounding box center [1155, 270] width 250 height 26
click at [496, 136] on h2 "MAA Worthington" at bounding box center [496, 134] width 100 height 12
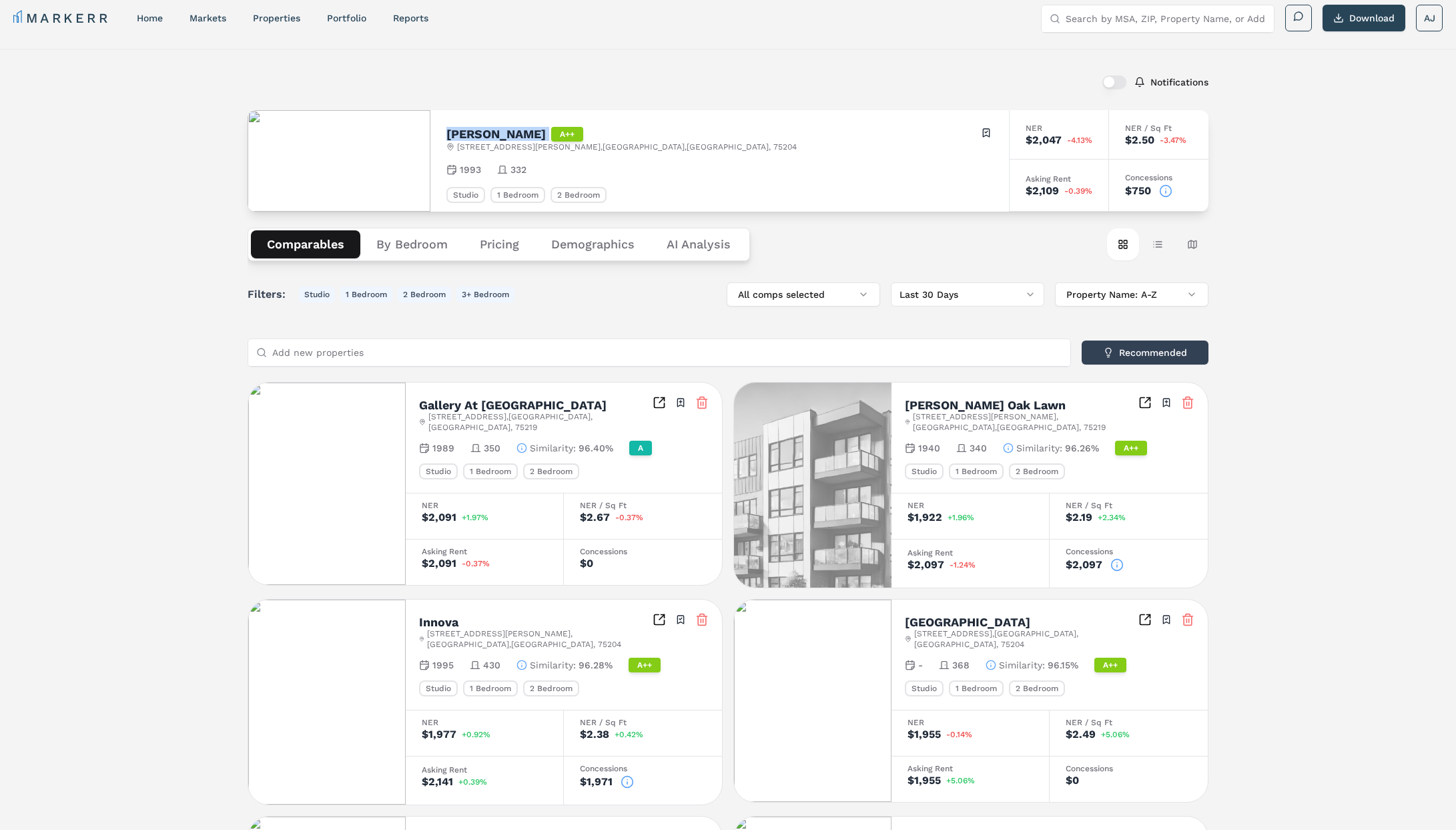
drag, startPoint x: 496, startPoint y: 136, endPoint x: 509, endPoint y: 134, distance: 13.2
click at [496, 136] on h2 "MAA Worthington" at bounding box center [496, 134] width 100 height 12
copy h2 "MAA Worthington"
click at [1119, 20] on input "Search by MSA, ZIP, Property Name, or Address" at bounding box center [1166, 18] width 200 height 26
paste input "The Slate"
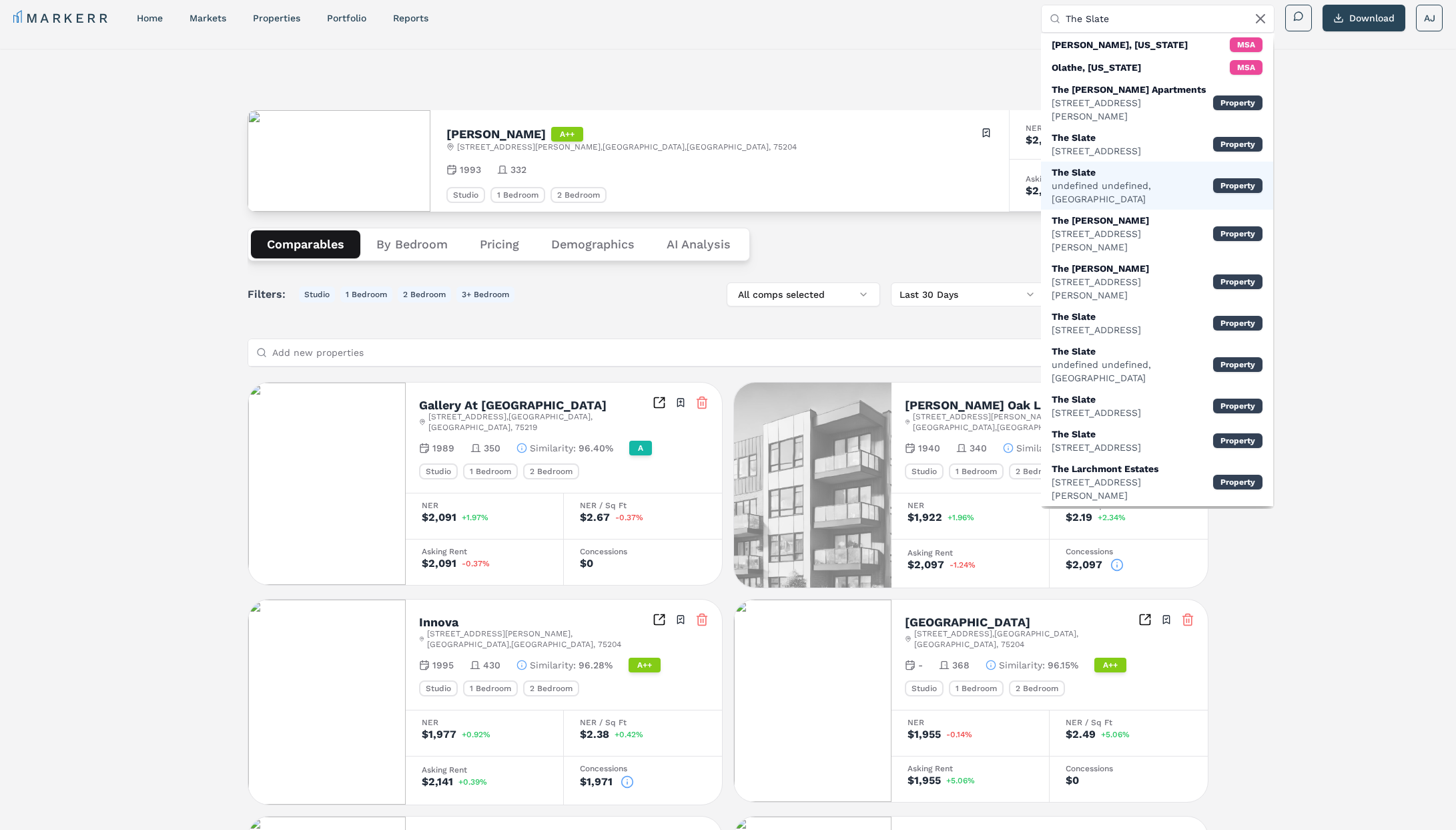
click at [1098, 165] on div "The Slate" at bounding box center [1132, 172] width 161 height 14
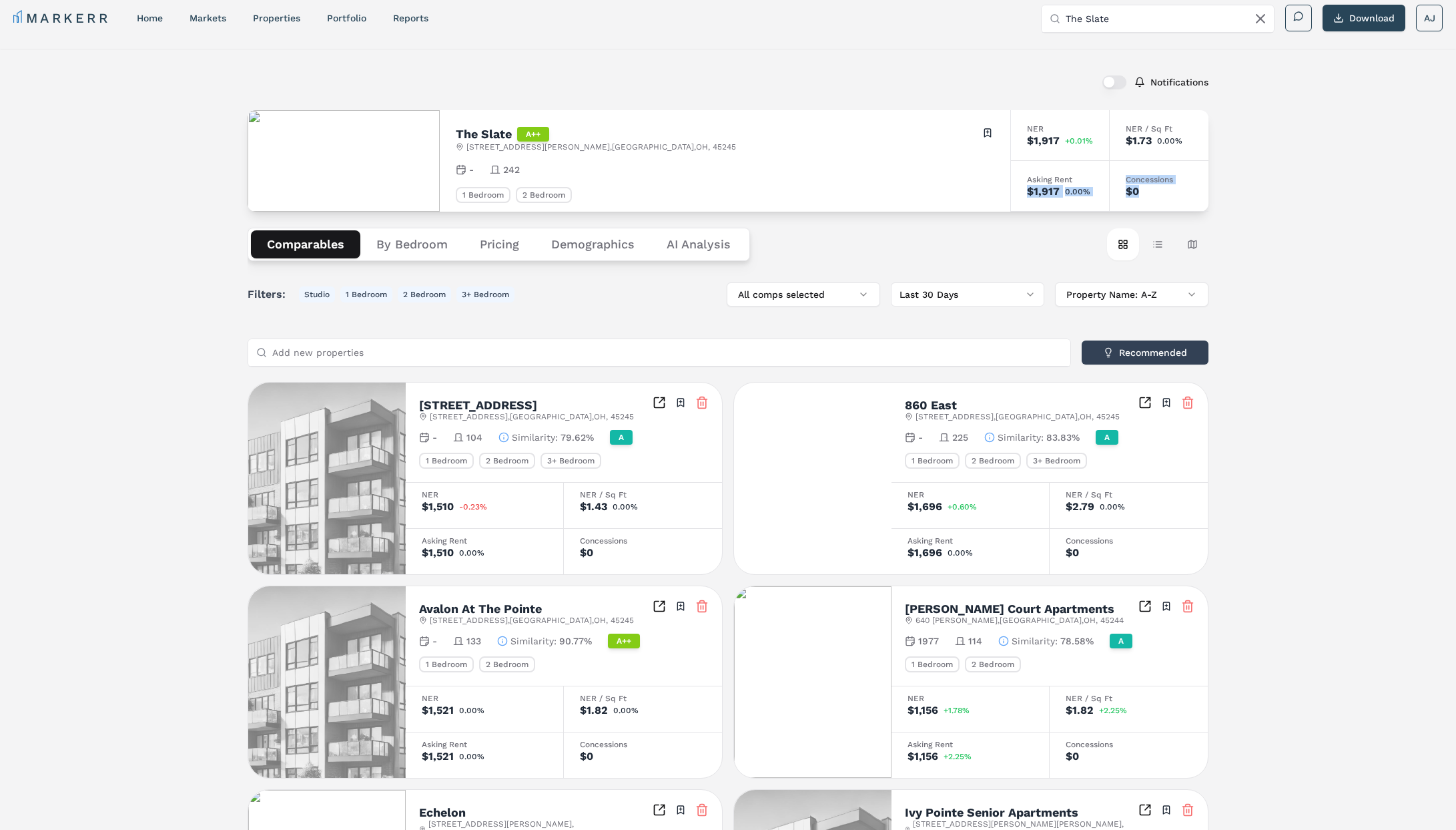
drag, startPoint x: 1152, startPoint y: 192, endPoint x: 940, endPoint y: 177, distance: 212.5
click at [1084, 180] on div "NER $1,917 +0.01% NER / Sq Ft $1.73 0.00% Asking Rent $1,917 0.00% Concessions …" at bounding box center [1109, 161] width 198 height 102
click at [720, 151] on div "The Slate A++ 939 Rosemary Ave , Cincinnati , OH , 45245 Toggle portfolio menu" at bounding box center [725, 139] width 538 height 26
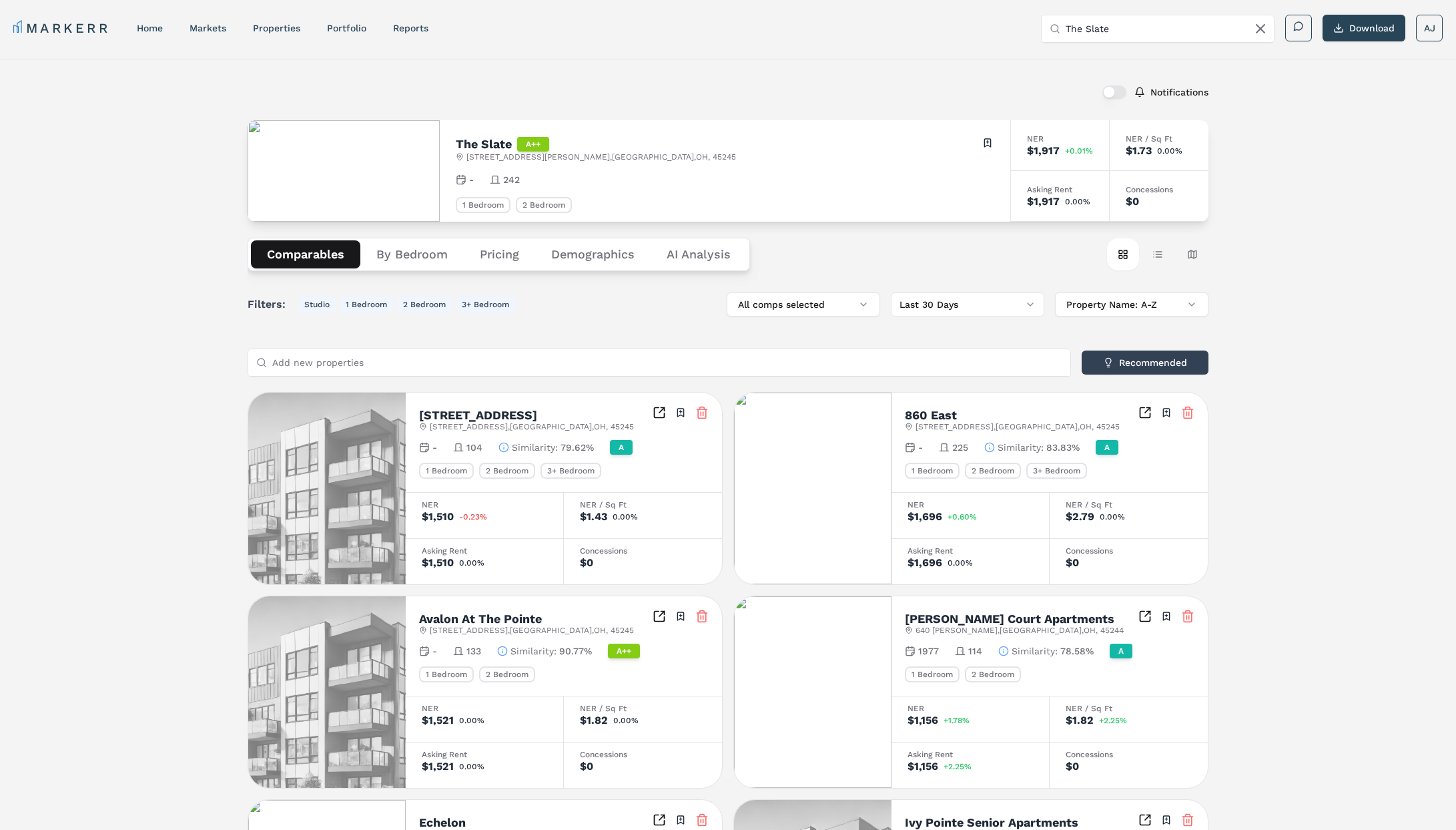
click at [1131, 32] on input "The Slate" at bounding box center [1166, 28] width 200 height 26
click at [1130, 30] on input "The Slate" at bounding box center [1166, 28] width 200 height 26
click at [1130, 30] on input "The Slate" at bounding box center [1166, 28] width 200 height 26
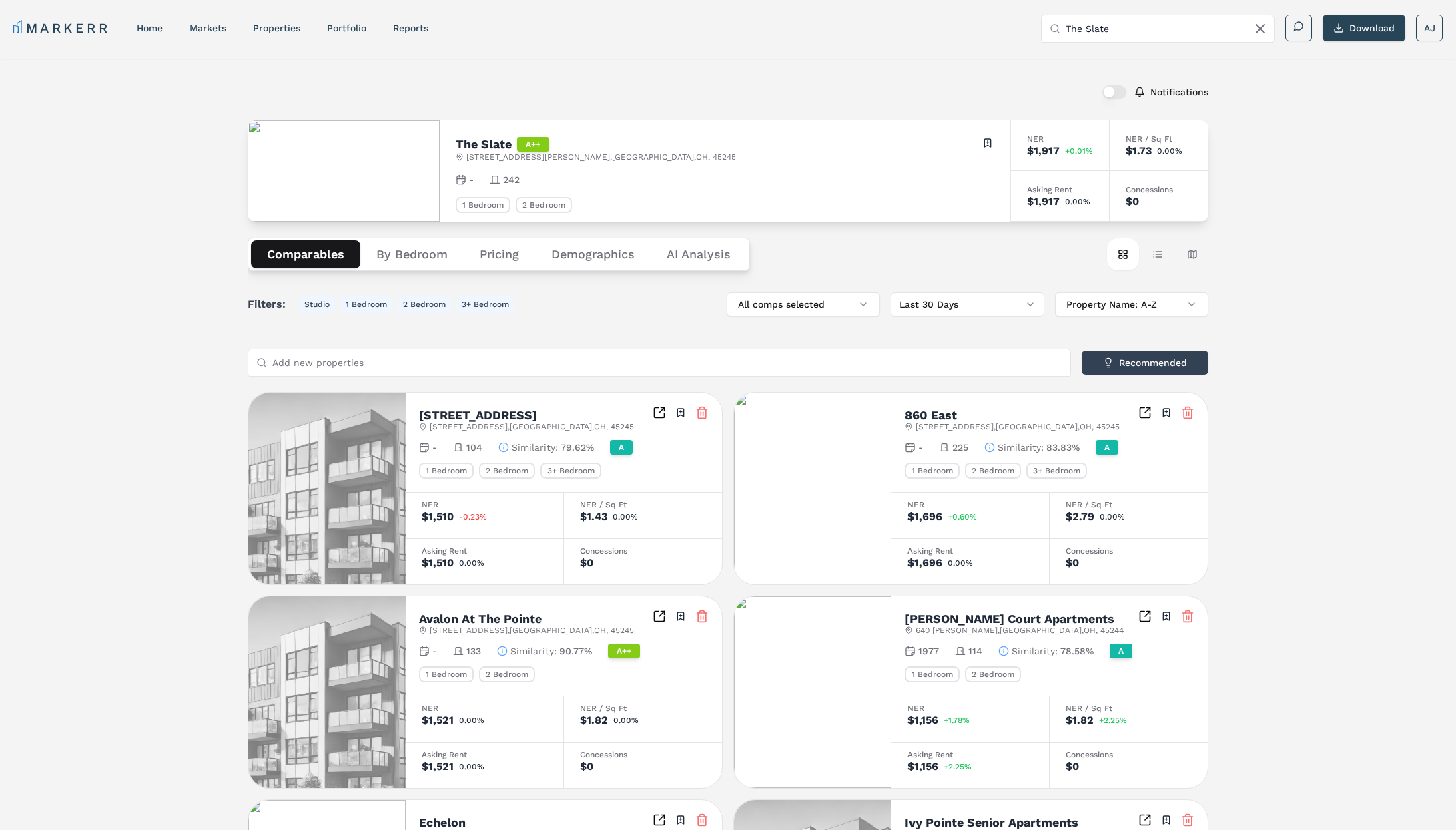
click at [1130, 30] on input "The Slate" at bounding box center [1166, 28] width 200 height 26
paste input "text"
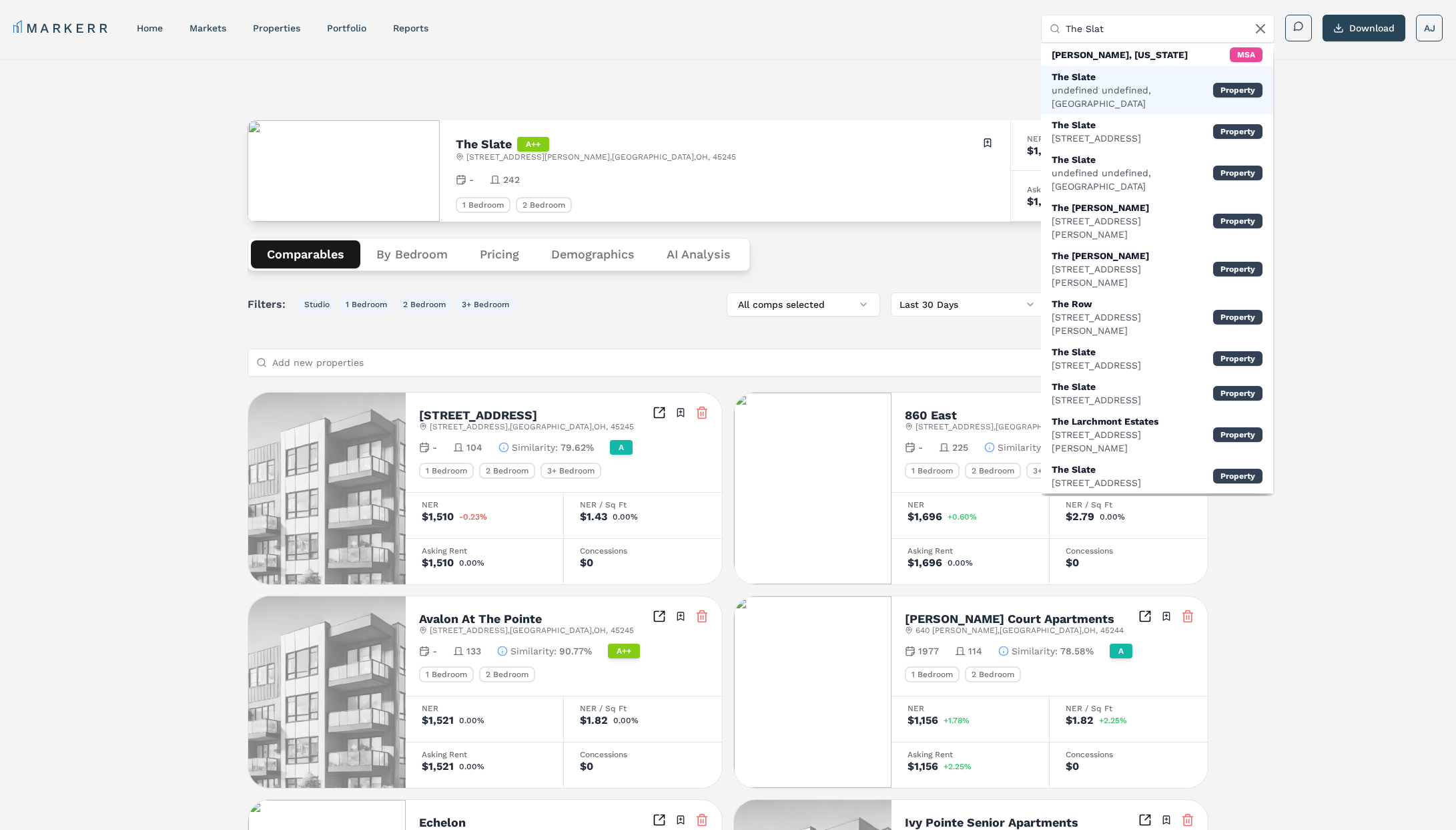
type input "The Slate"
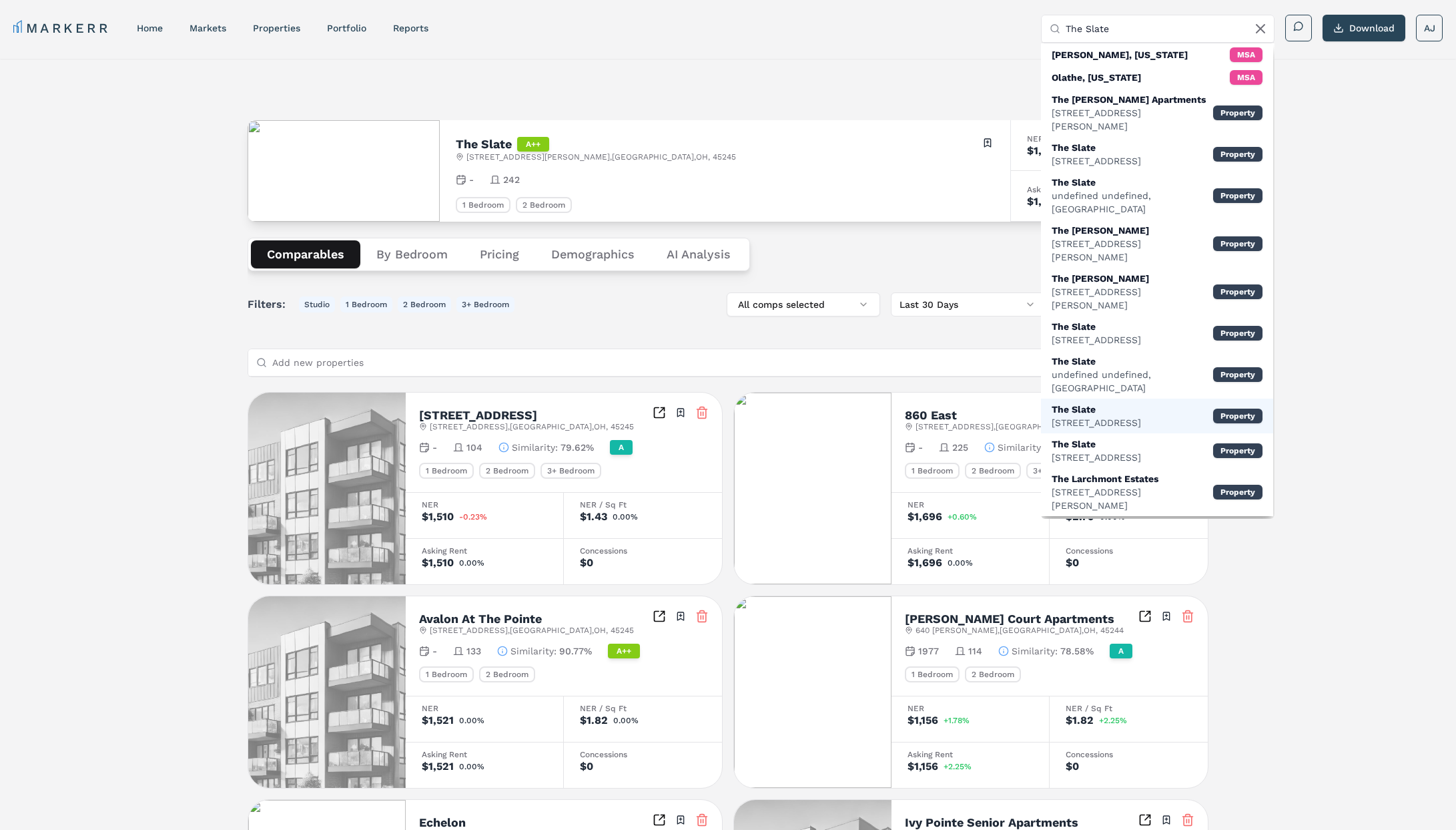
click at [1139, 416] on div "7439 Highway 70 S, Nashville" at bounding box center [1096, 423] width 89 height 14
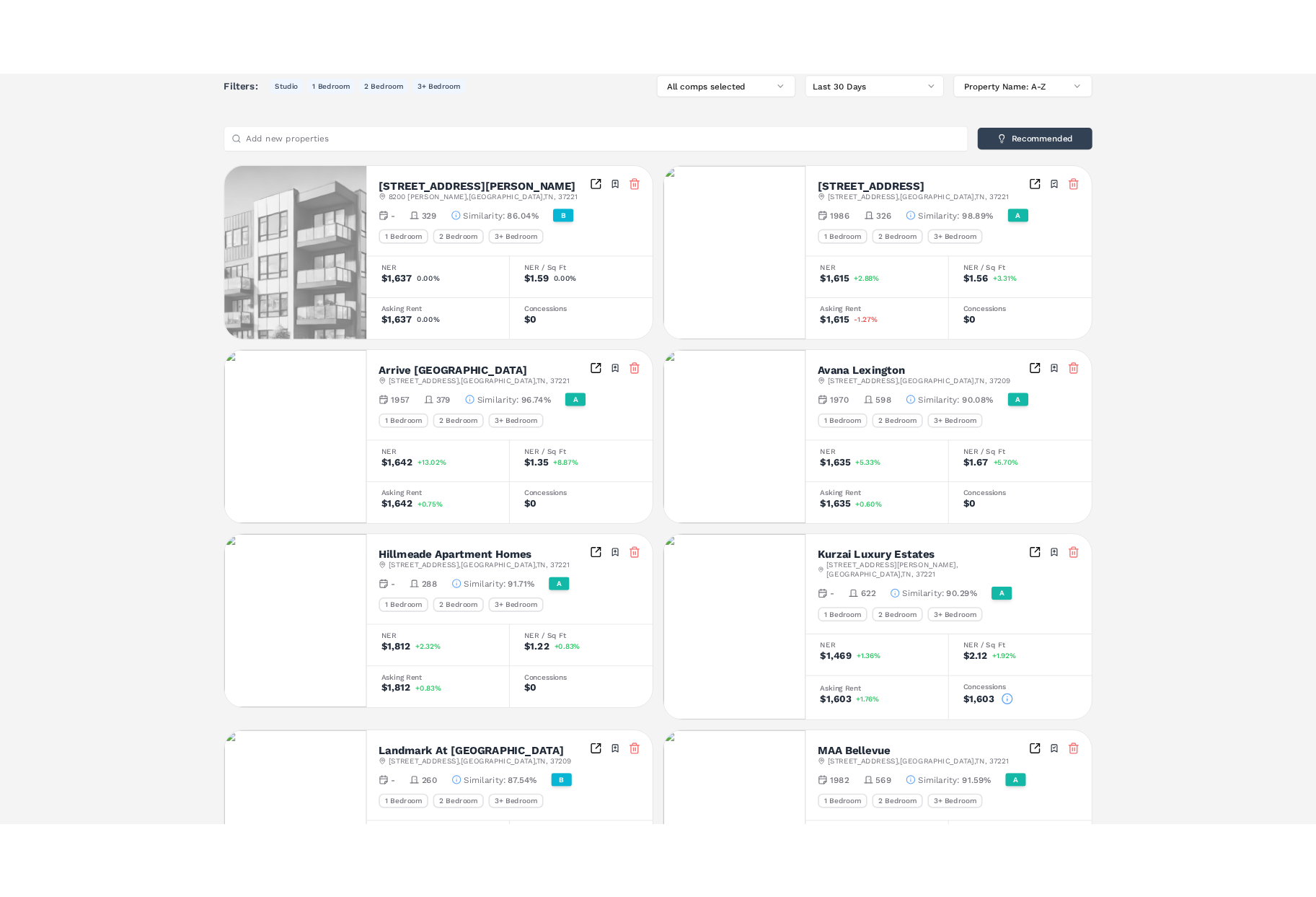
scroll to position [267, 0]
